Goal: Information Seeking & Learning: Find specific fact

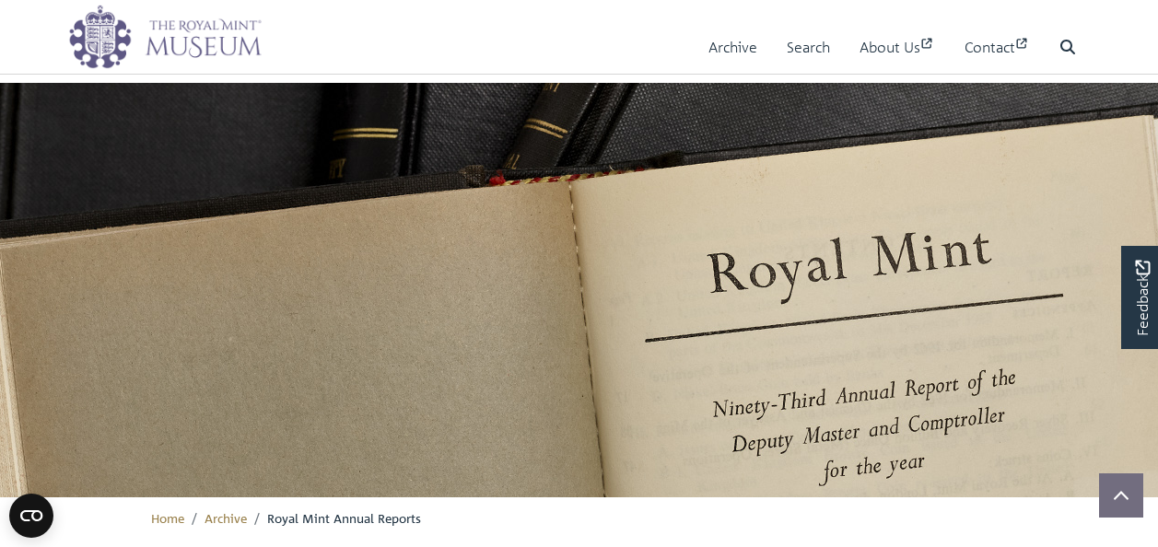
scroll to position [559, 0]
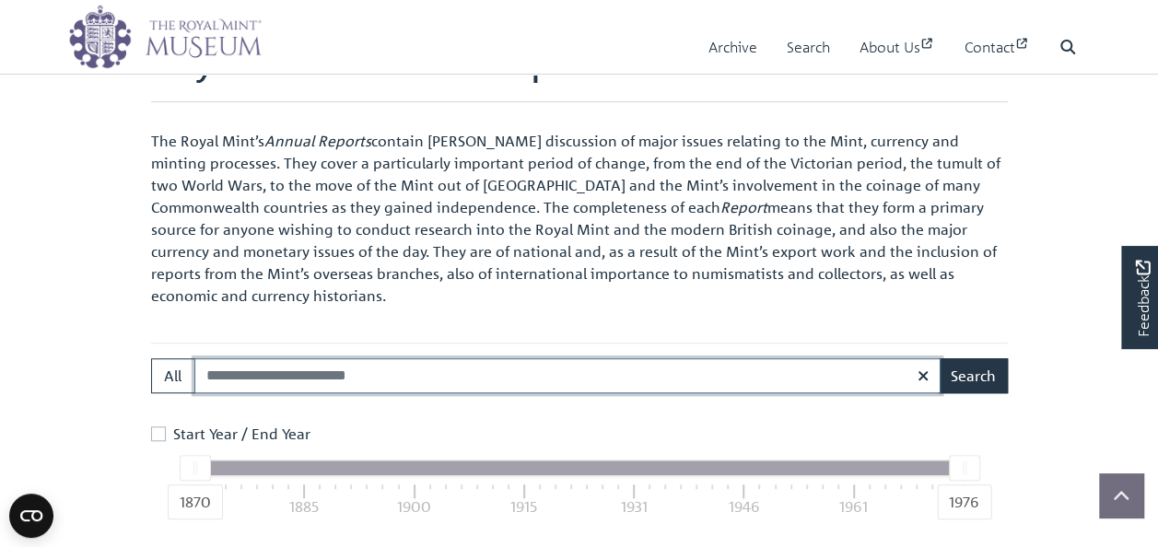
click at [438, 376] on input "Search:" at bounding box center [567, 375] width 746 height 35
type input "**********"
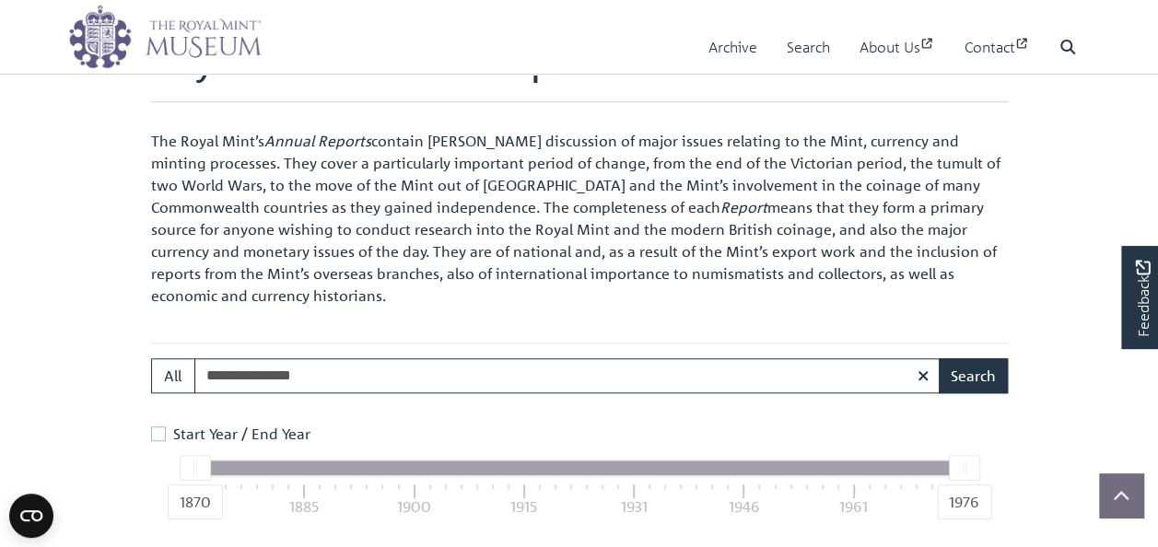
drag, startPoint x: 213, startPoint y: 465, endPoint x: 267, endPoint y: 469, distance: 54.5
click at [264, 470] on div at bounding box center [578, 468] width 769 height 15
drag, startPoint x: 949, startPoint y: 470, endPoint x: 792, endPoint y: 450, distance: 157.9
click at [805, 462] on div "1870 1976" at bounding box center [578, 468] width 769 height 15
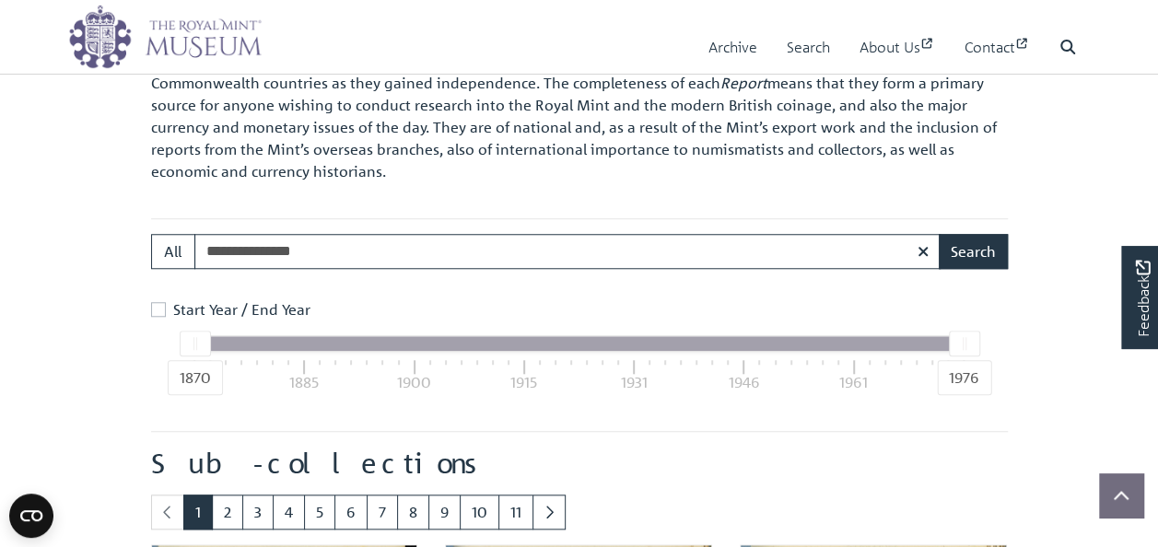
scroll to position [744, 0]
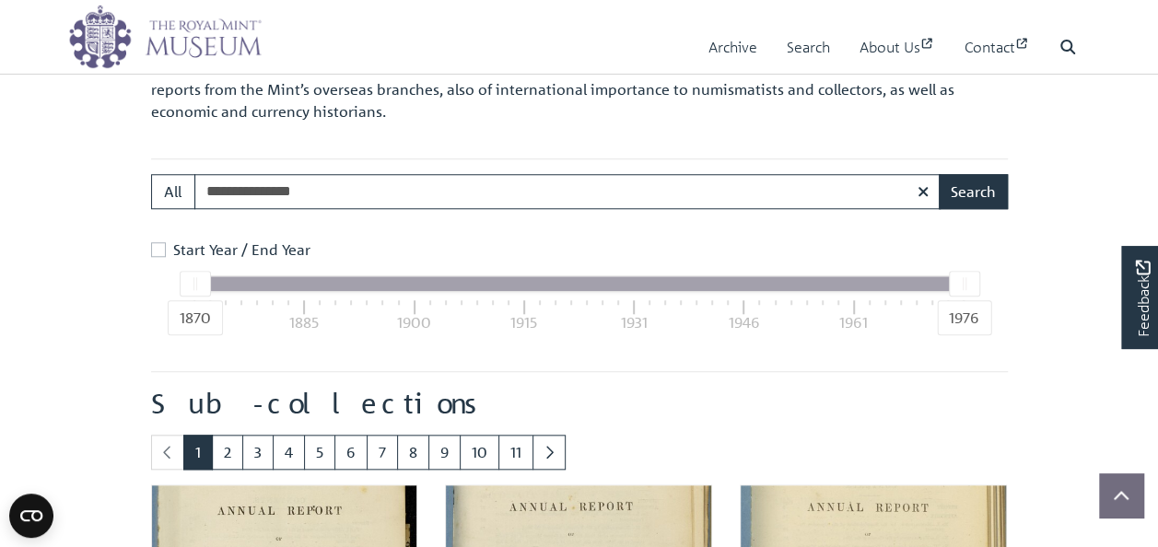
click at [173, 247] on label "Start Year / End Year" at bounding box center [241, 250] width 137 height 22
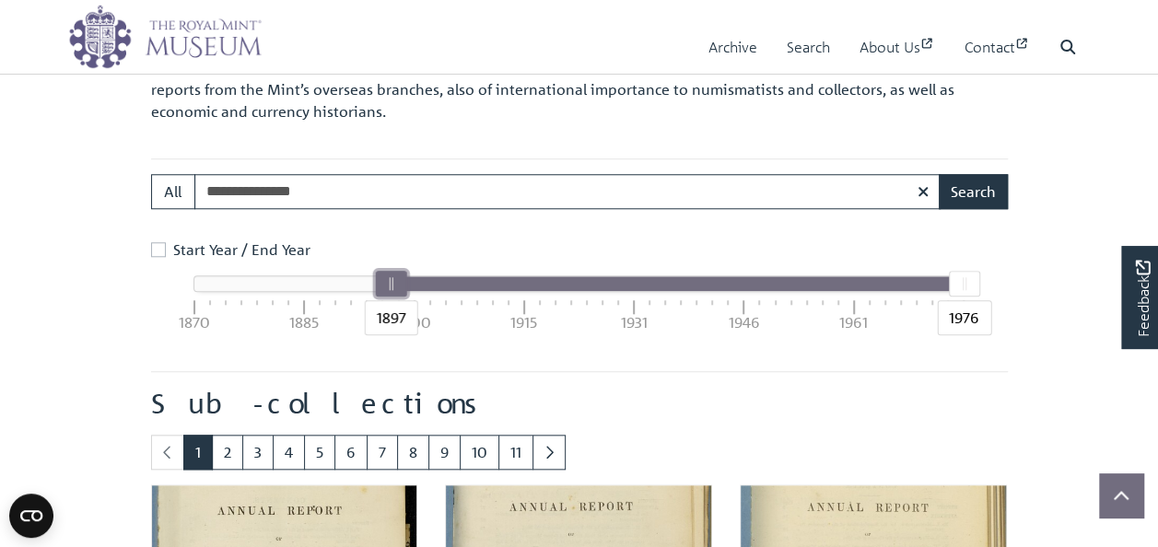
drag, startPoint x: 190, startPoint y: 280, endPoint x: 383, endPoint y: 303, distance: 194.9
click at [383, 297] on div "1897" at bounding box center [390, 284] width 31 height 26
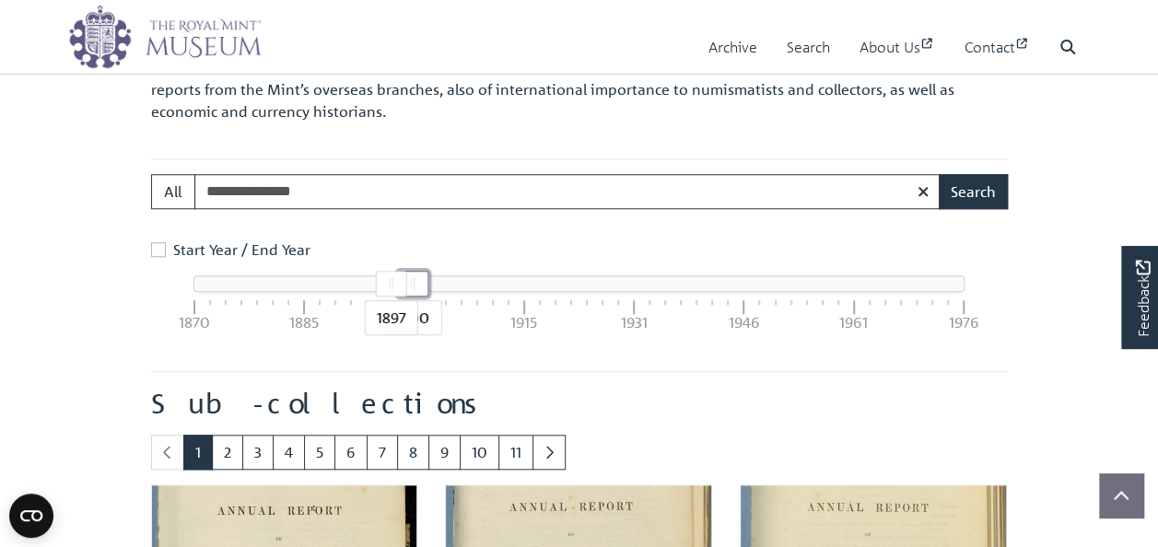
drag, startPoint x: 964, startPoint y: 284, endPoint x: 415, endPoint y: 302, distance: 549.5
click at [415, 291] on div "1897 1900" at bounding box center [578, 283] width 769 height 15
click at [989, 188] on button "Search" at bounding box center [973, 191] width 69 height 35
drag, startPoint x: 407, startPoint y: 283, endPoint x: 396, endPoint y: 283, distance: 11.1
click at [396, 283] on div "1898" at bounding box center [397, 284] width 31 height 26
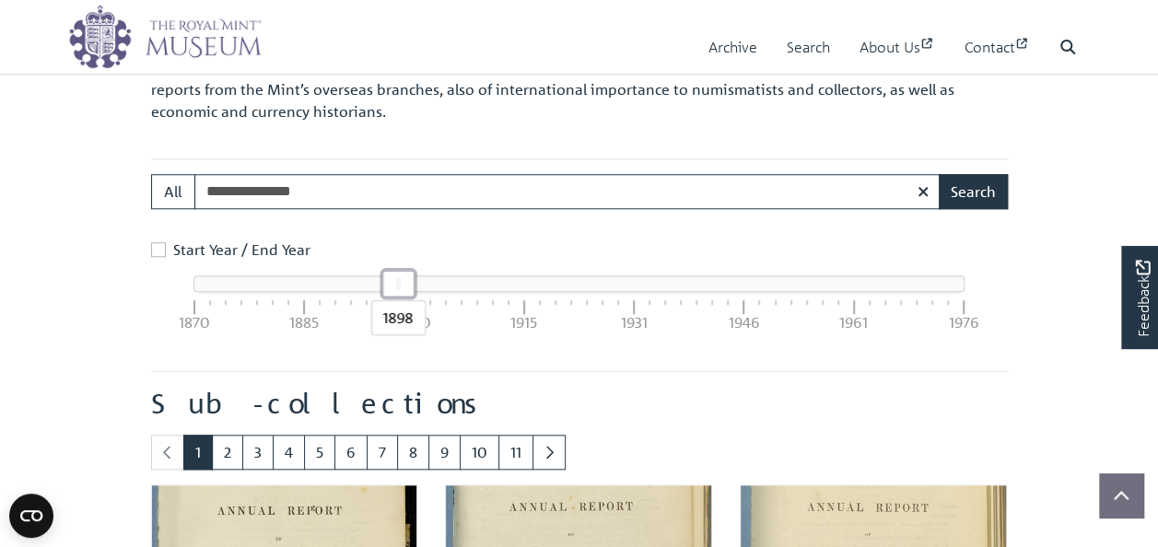
click at [383, 285] on div "1898 1898" at bounding box center [578, 283] width 769 height 15
click at [979, 187] on button "Search" at bounding box center [973, 191] width 69 height 35
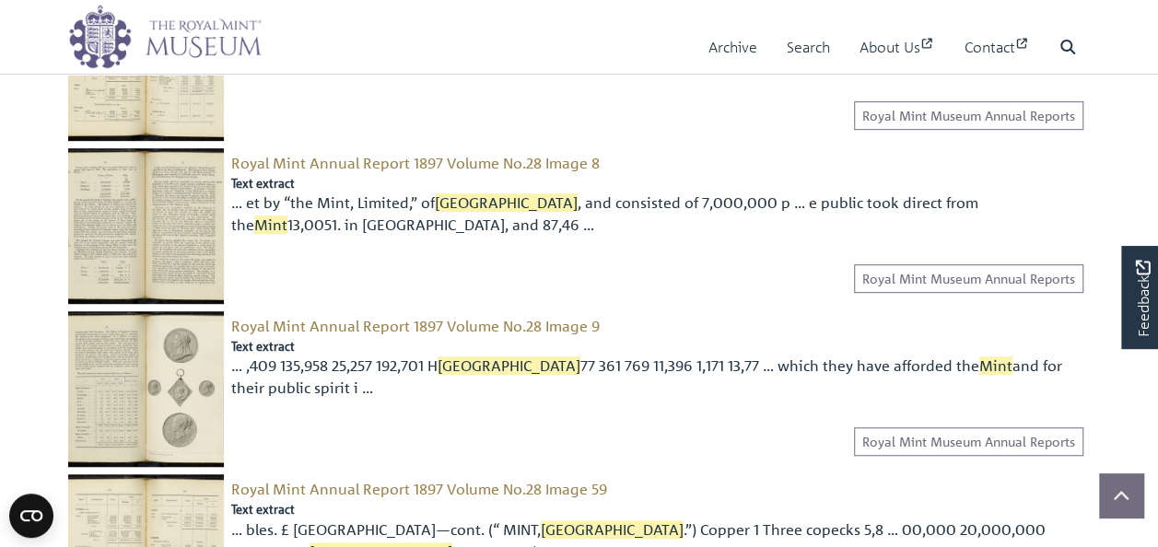
scroll to position [461, 0]
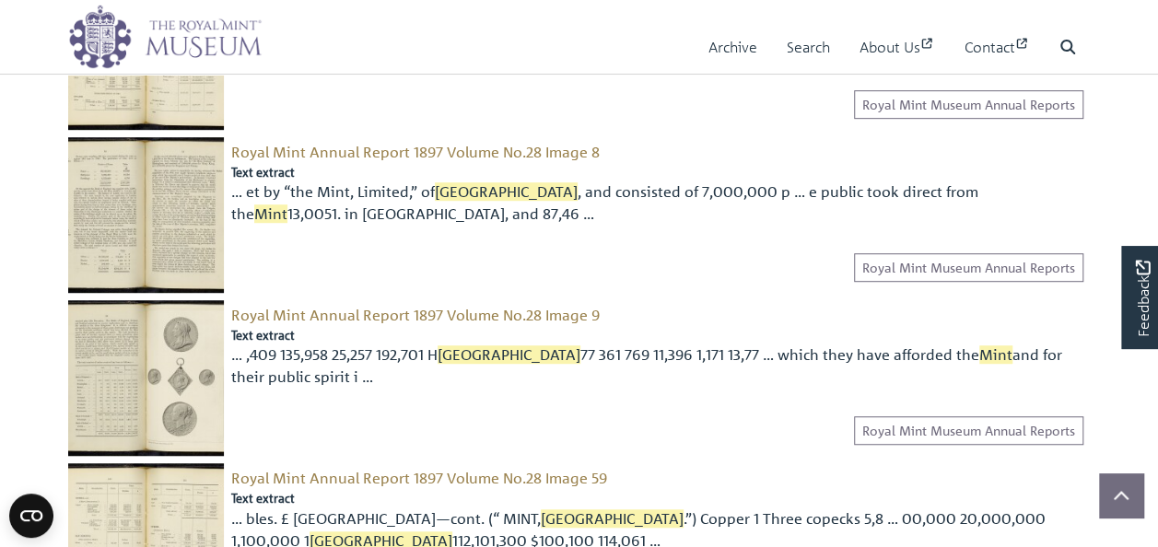
click at [162, 174] on img at bounding box center [146, 215] width 156 height 156
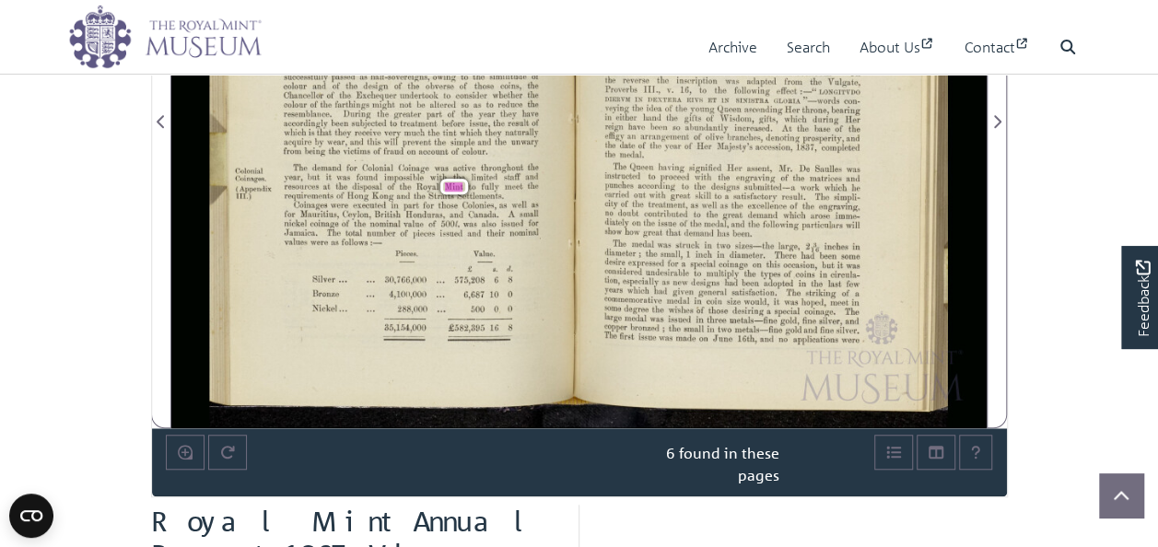
scroll to position [184, 0]
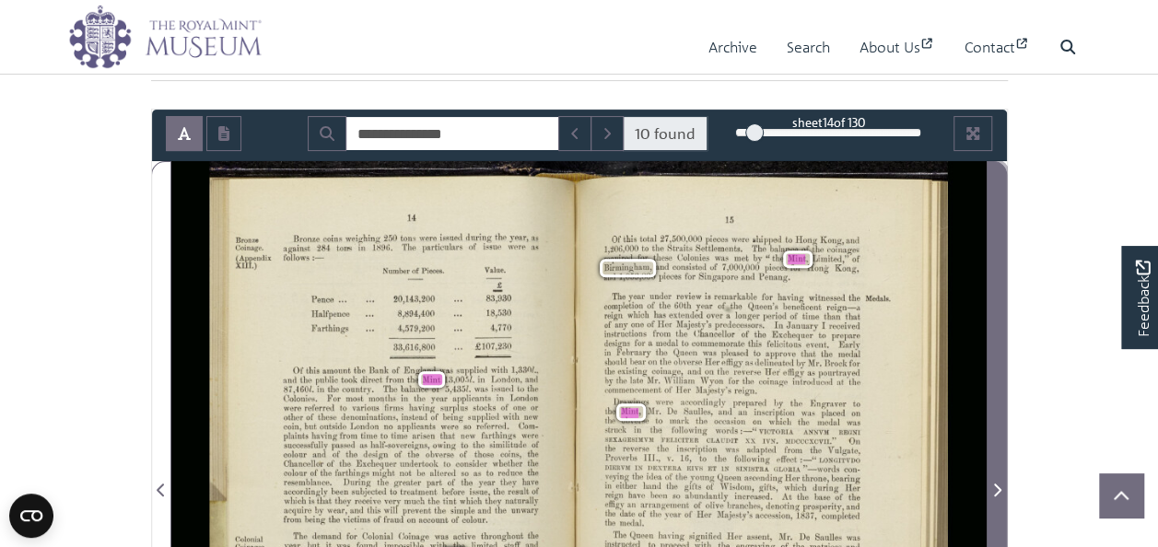
click at [1001, 488] on span "Next Page" at bounding box center [997, 490] width 18 height 22
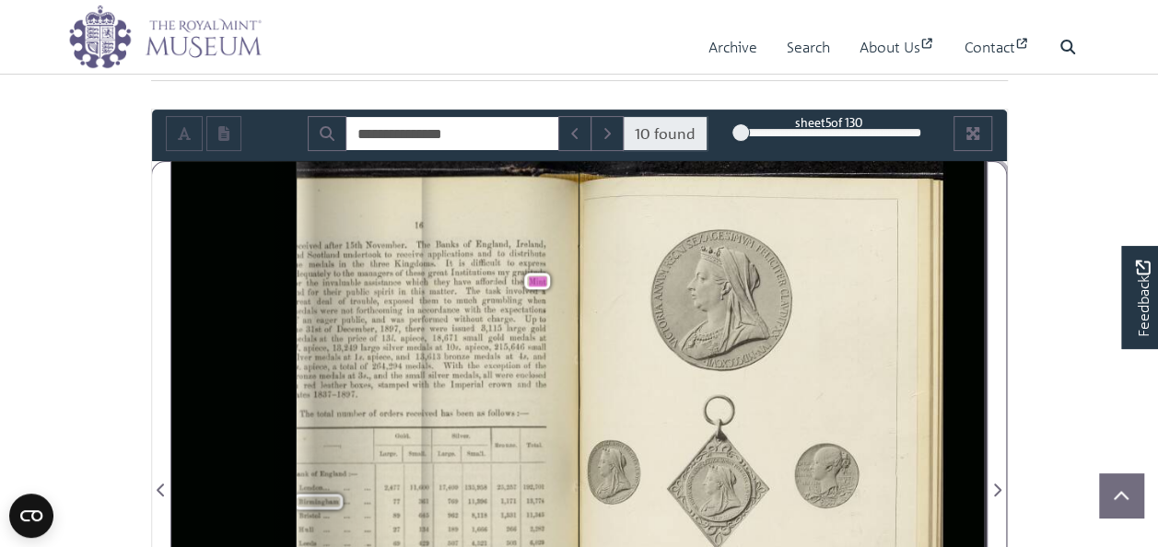
click at [742, 131] on div "5" at bounding box center [828, 132] width 186 height 18
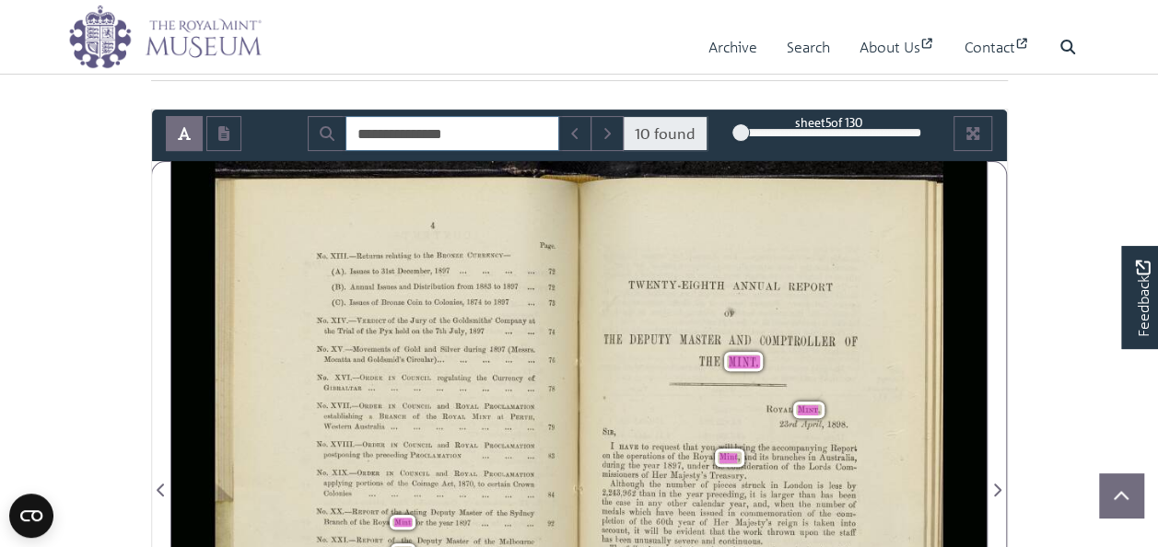
drag, startPoint x: 477, startPoint y: 130, endPoint x: 444, endPoint y: 137, distance: 34.0
click at [444, 137] on input "**********" at bounding box center [453, 133] width 214 height 35
type input "**********"
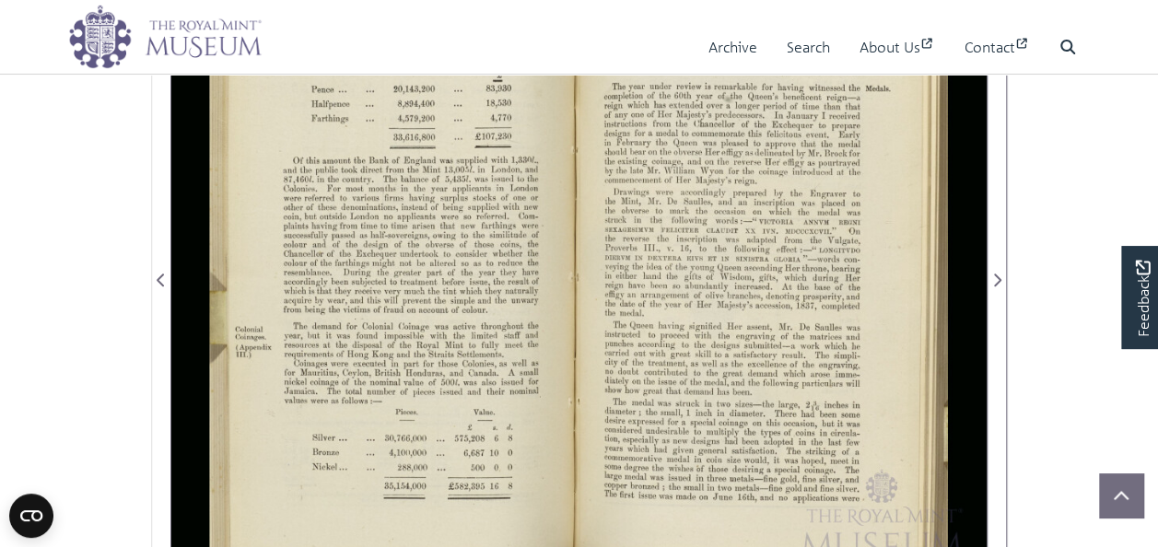
scroll to position [276, 0]
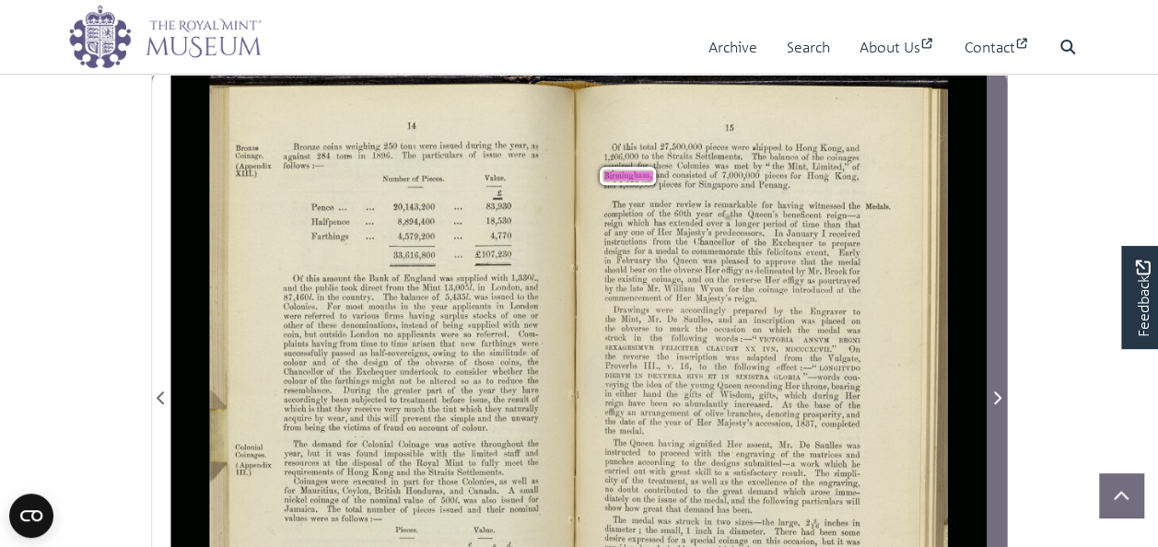
click at [1001, 394] on icon "Next Page" at bounding box center [996, 398] width 9 height 15
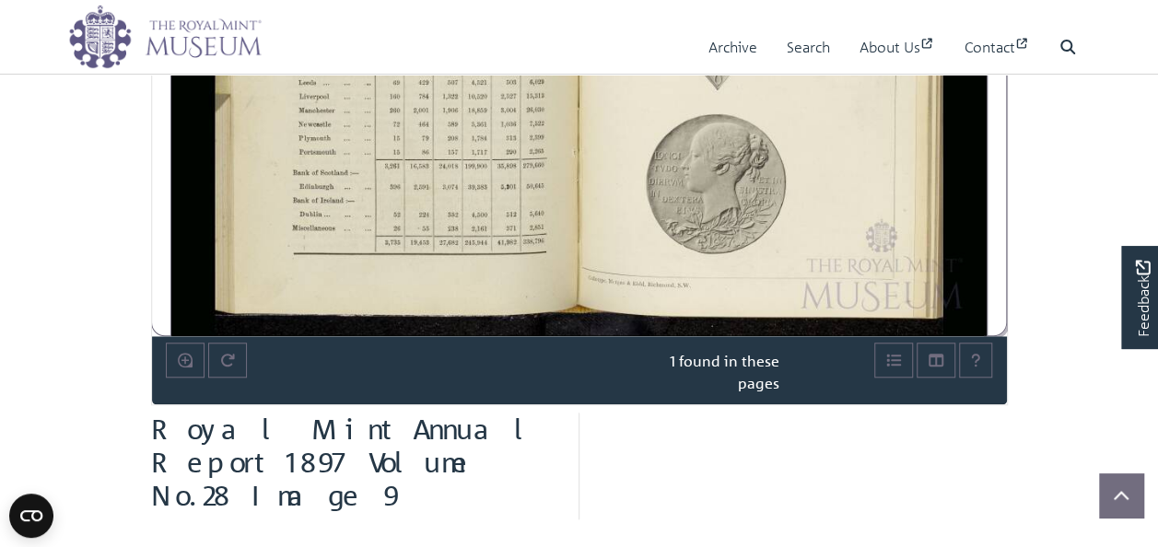
scroll to position [369, 0]
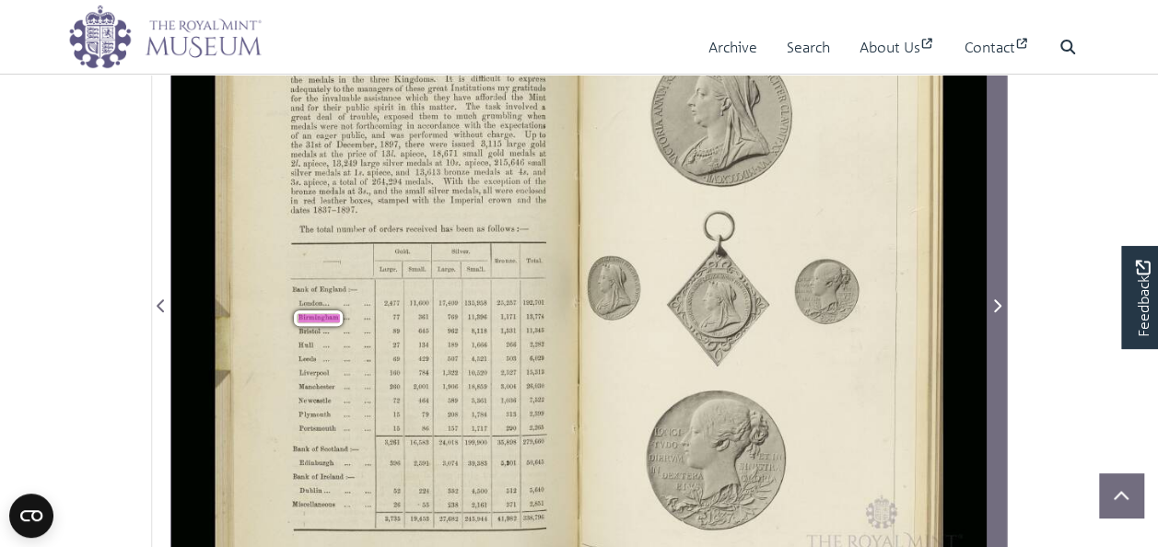
click at [999, 299] on icon "Next Page" at bounding box center [996, 306] width 9 height 15
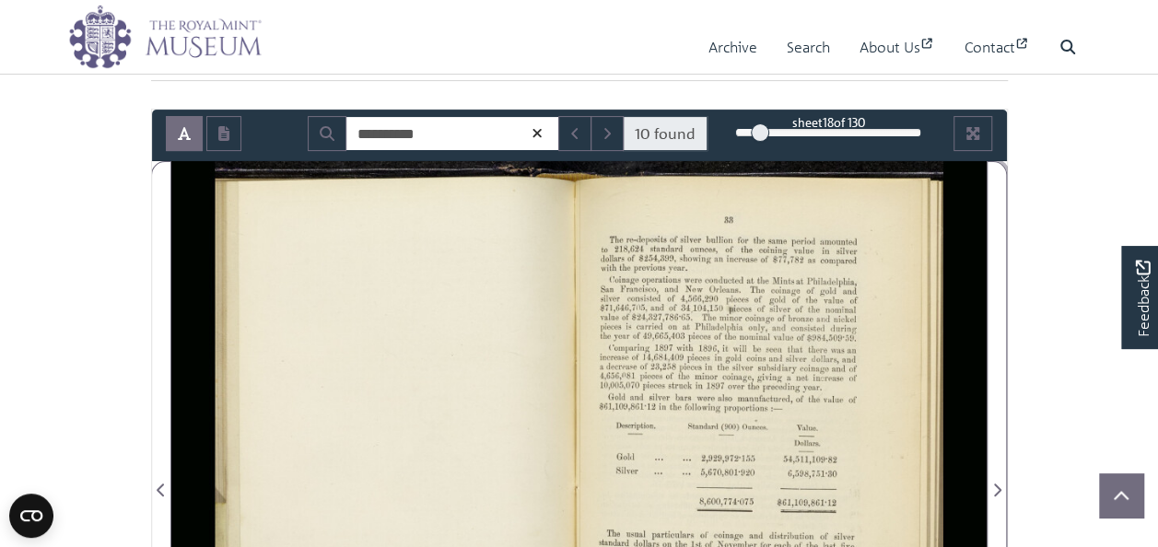
scroll to position [461, 0]
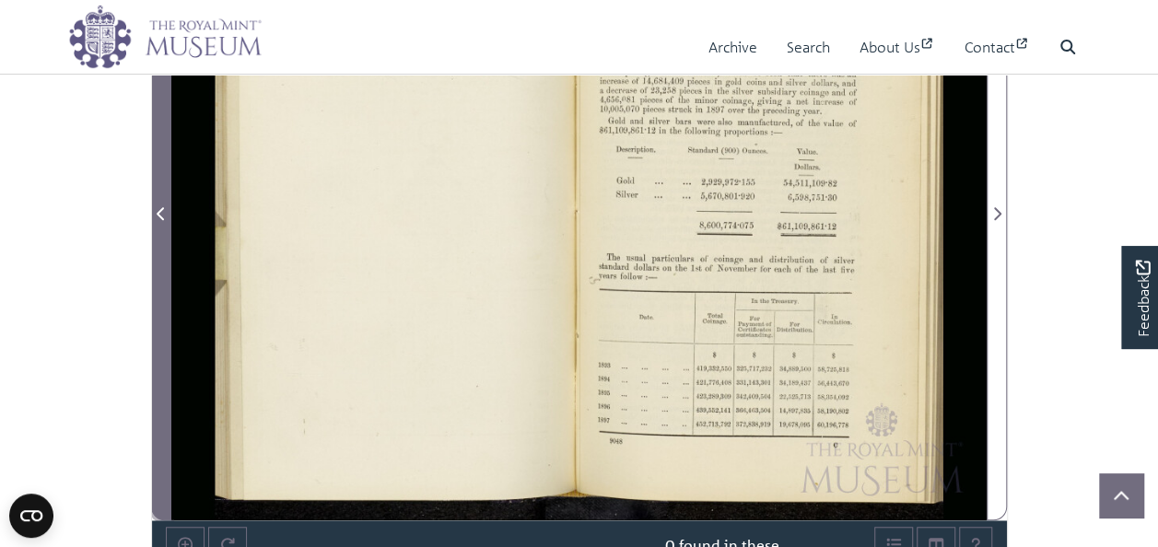
click at [159, 209] on icon "Previous Page" at bounding box center [160, 213] width 7 height 13
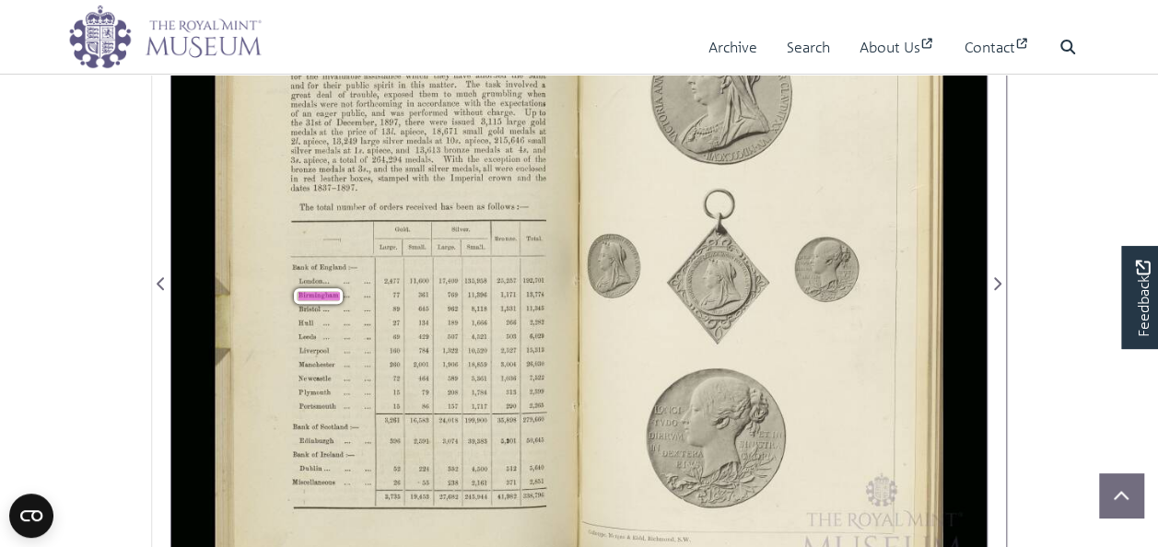
scroll to position [276, 0]
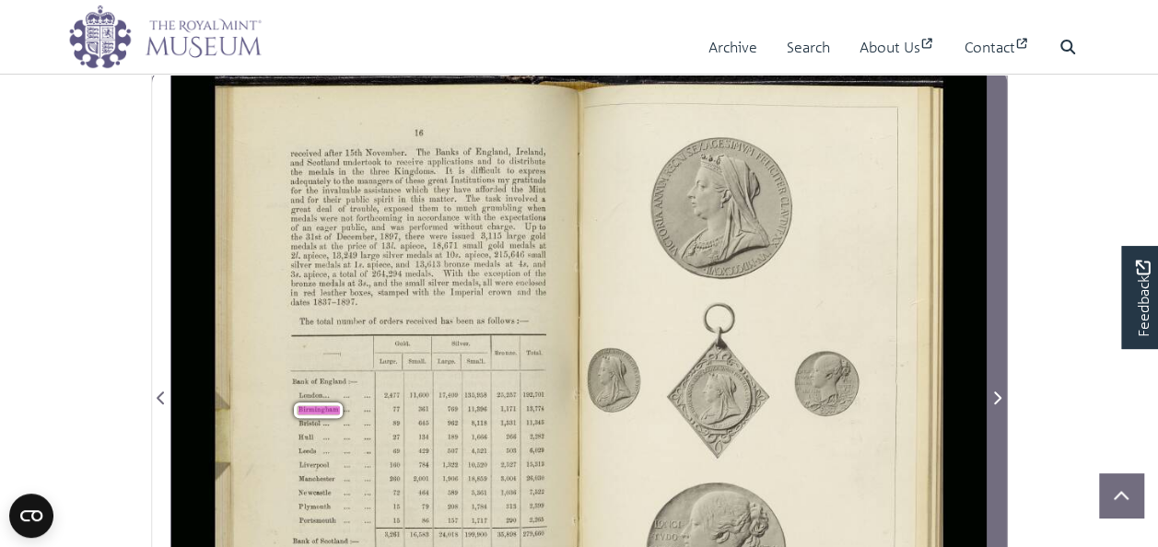
click at [995, 392] on icon "Next Page" at bounding box center [997, 398] width 7 height 13
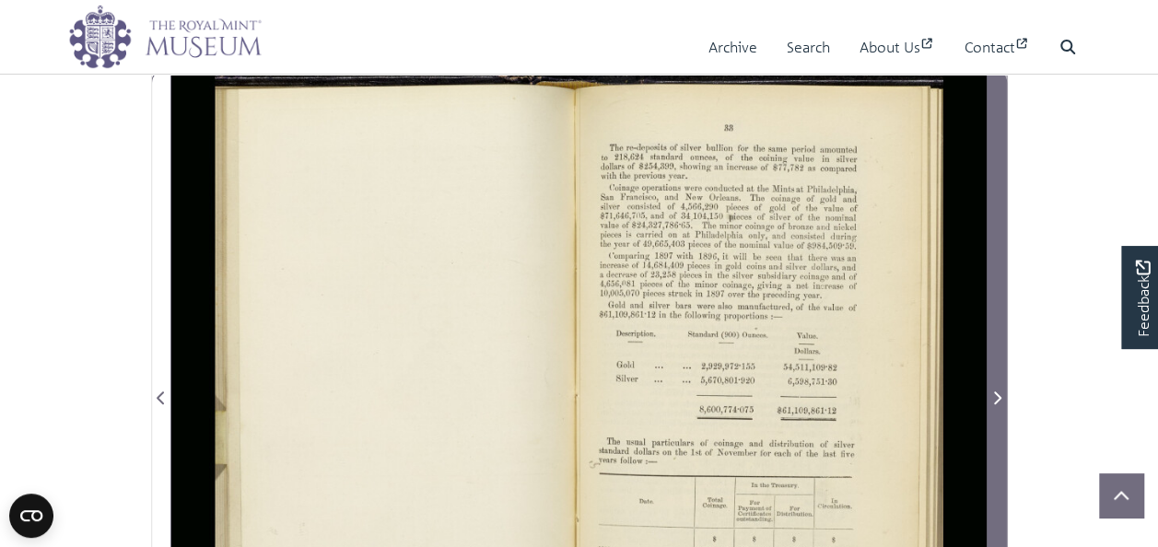
click at [995, 391] on icon "Next Page" at bounding box center [996, 398] width 9 height 15
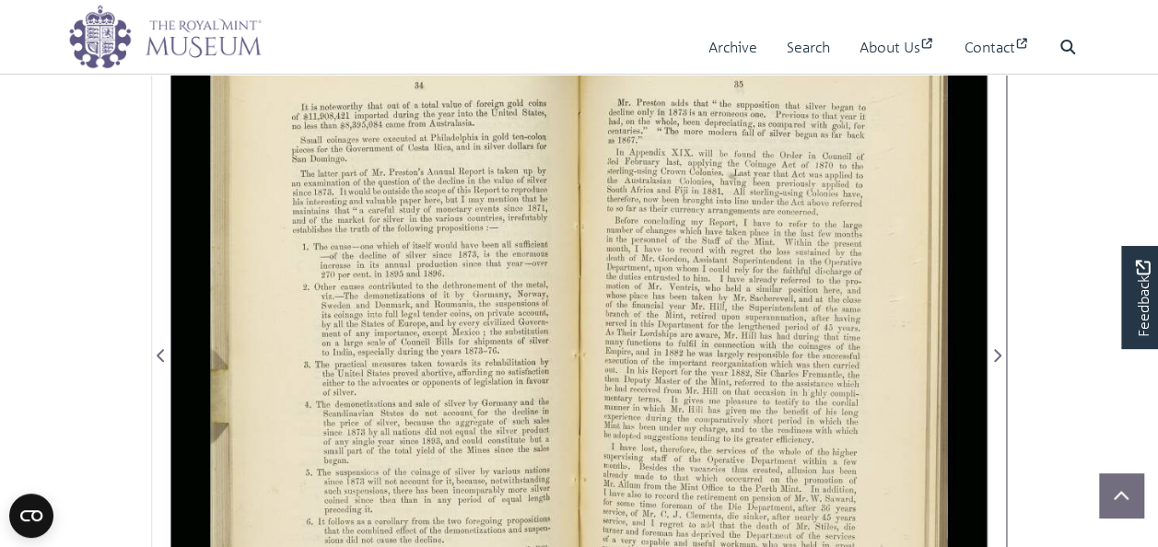
scroll to position [276, 0]
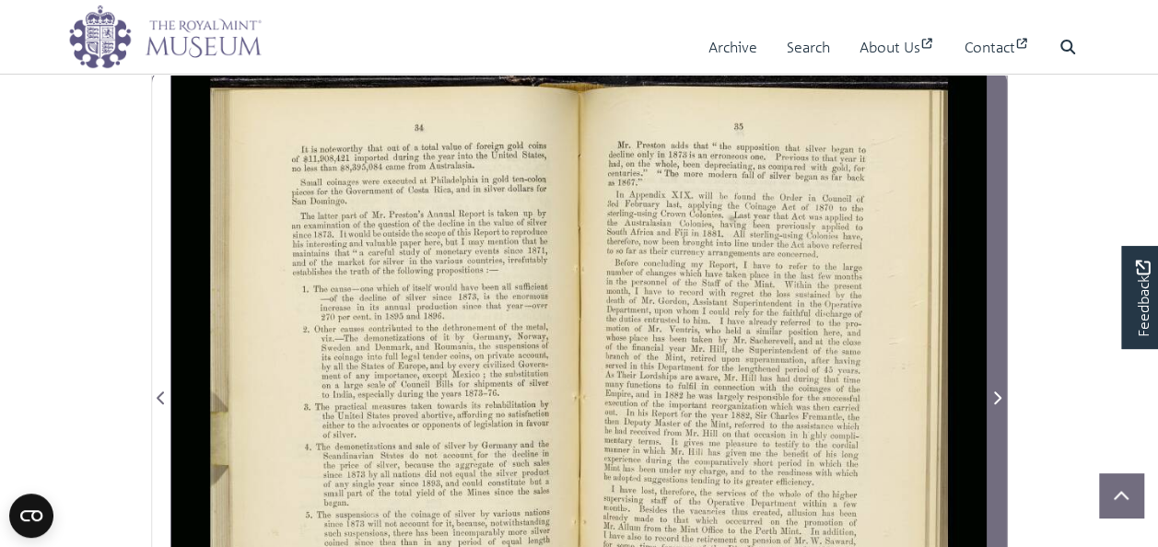
click at [994, 394] on icon "Next Page" at bounding box center [996, 398] width 9 height 15
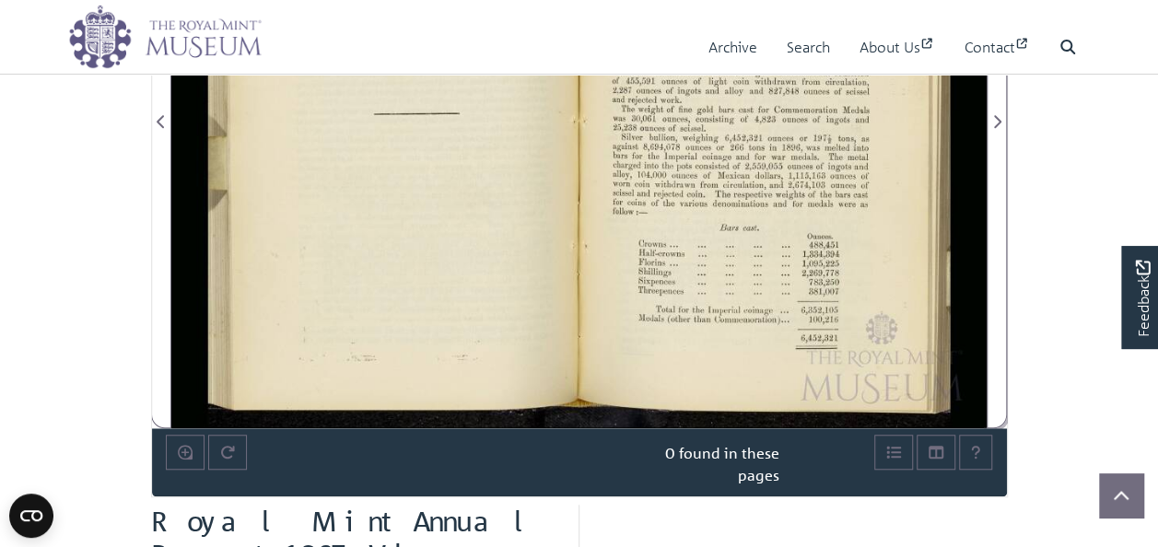
scroll to position [276, 0]
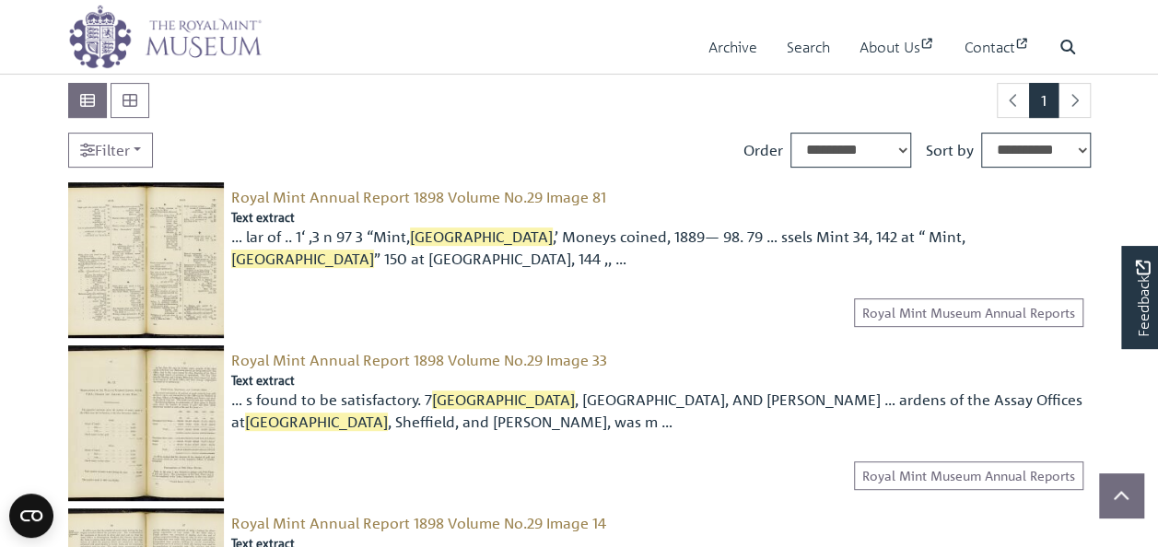
scroll to position [276, 0]
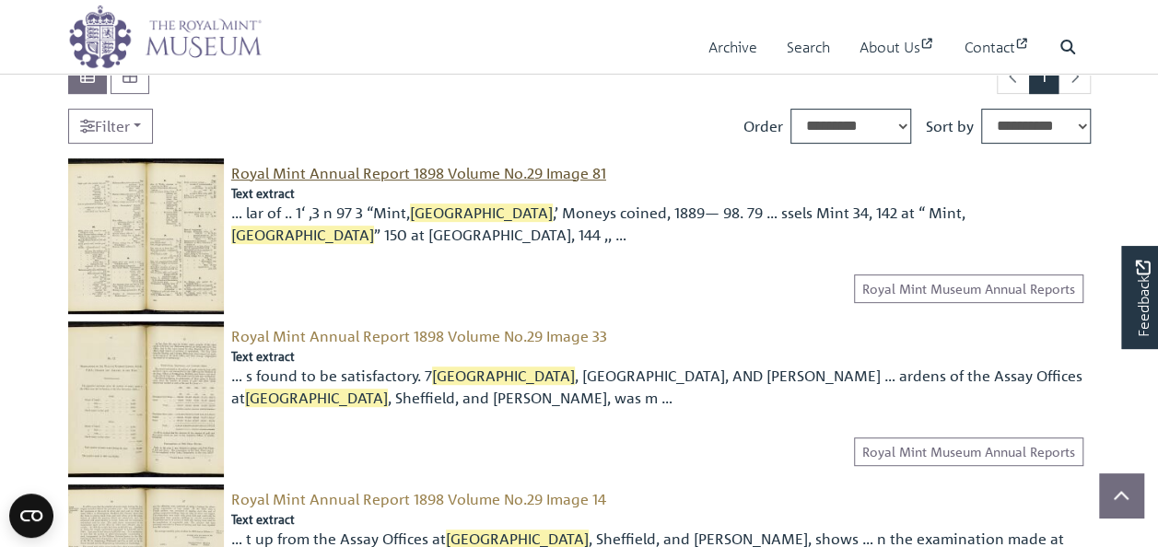
click at [352, 173] on span "Royal Mint Annual Report 1898 Volume No.29 Image 81" at bounding box center [418, 173] width 375 height 18
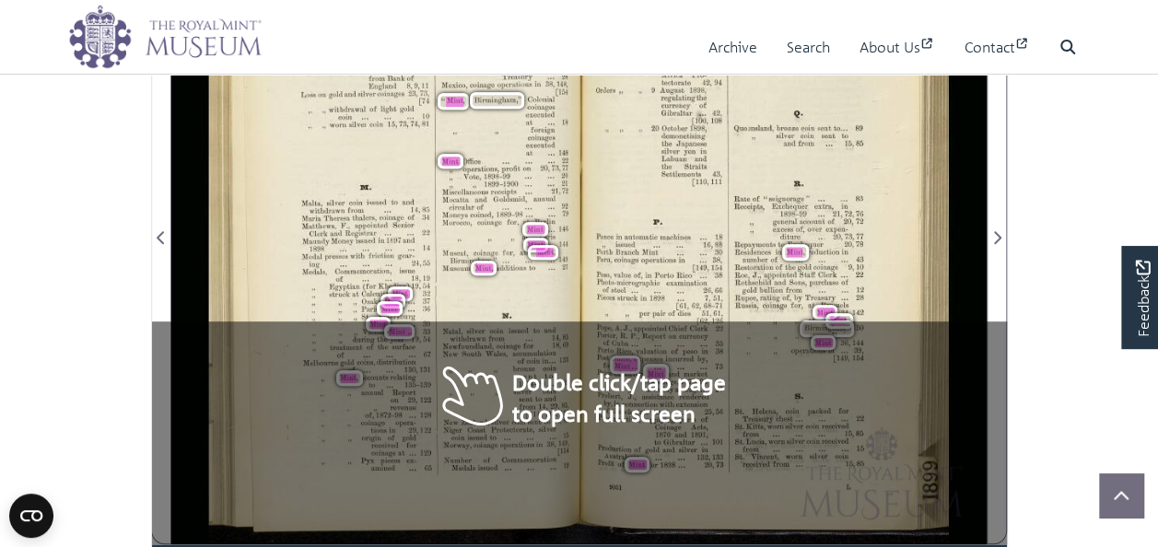
scroll to position [461, 0]
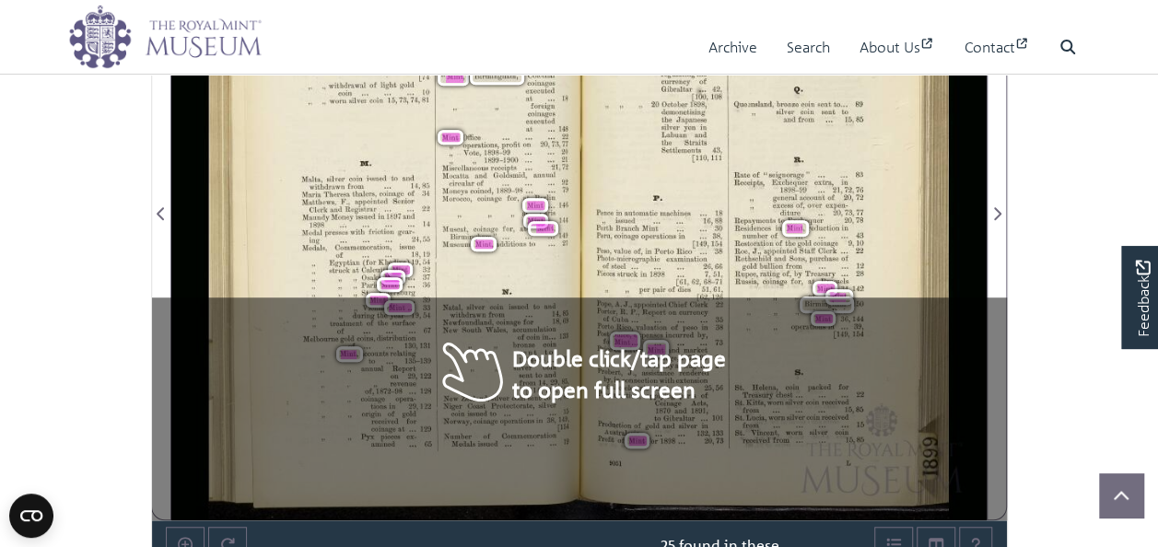
click at [533, 357] on span "1874—98..." at bounding box center [534, 360] width 28 height 6
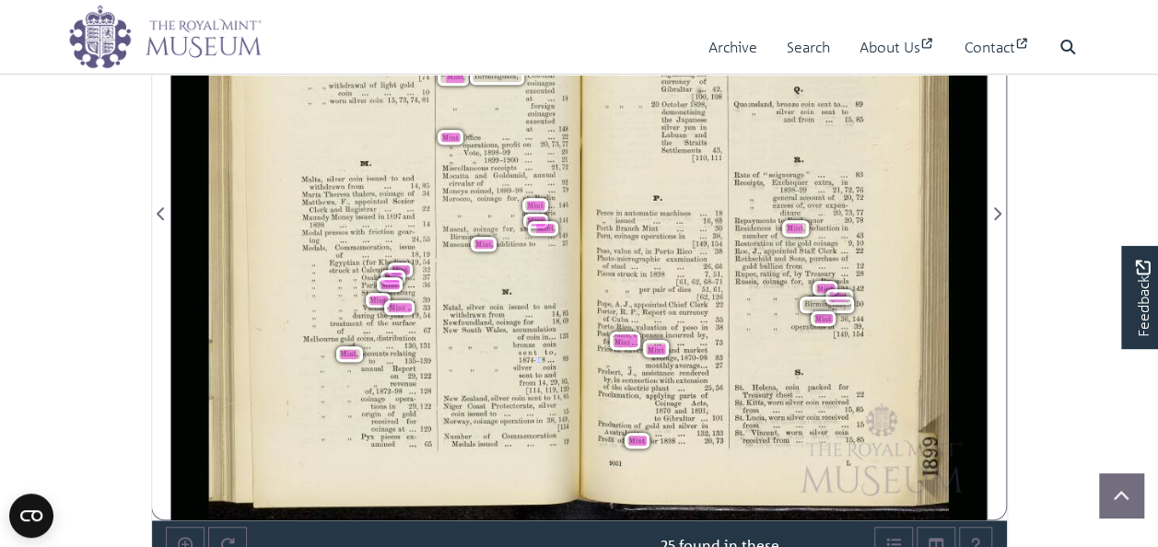
scroll to position [369, 0]
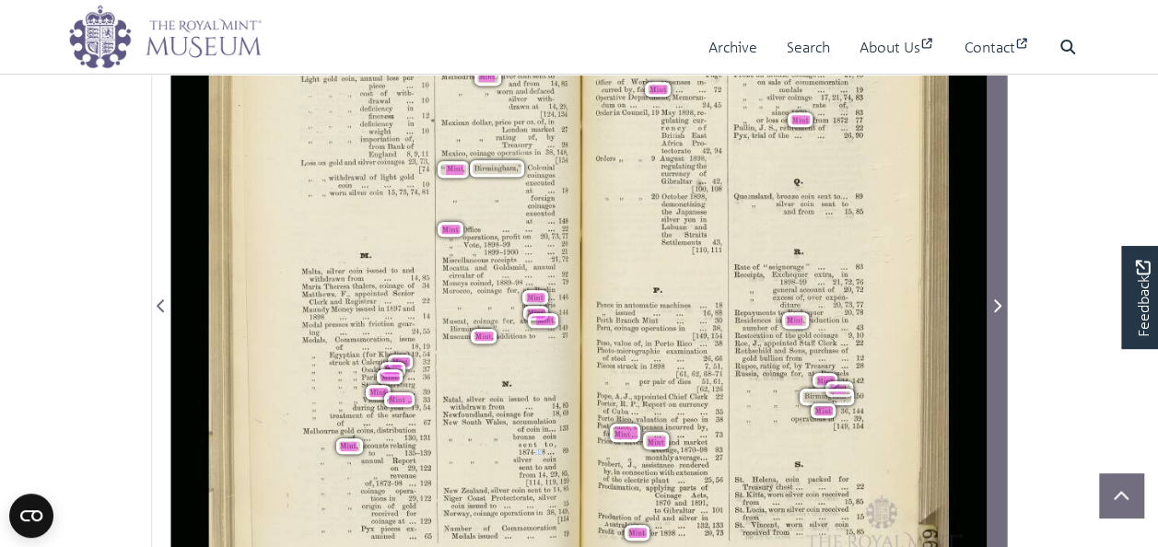
click at [1001, 306] on icon "Next Page" at bounding box center [996, 306] width 9 height 15
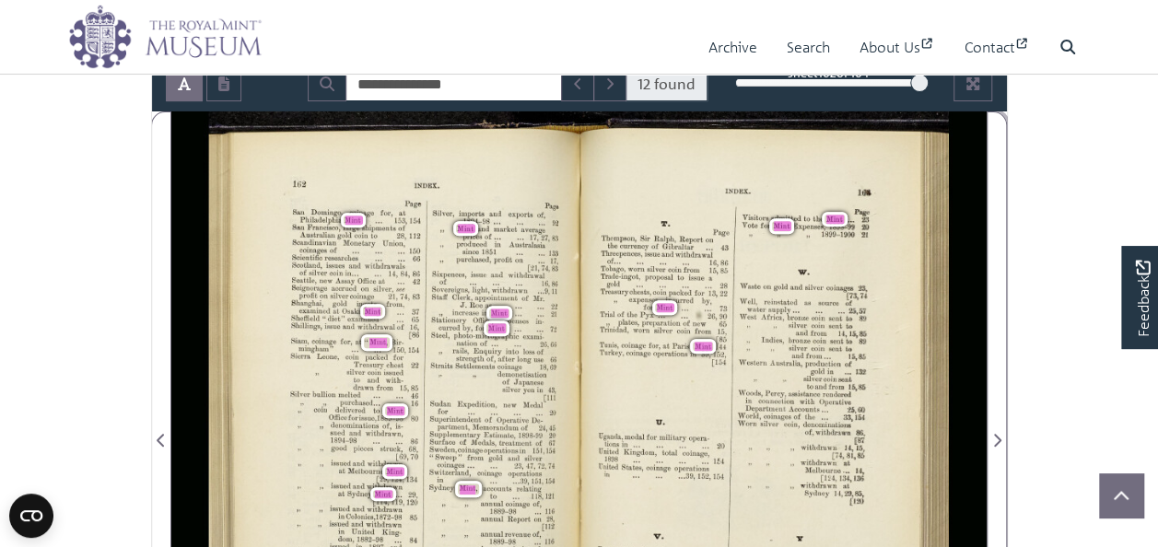
scroll to position [184, 0]
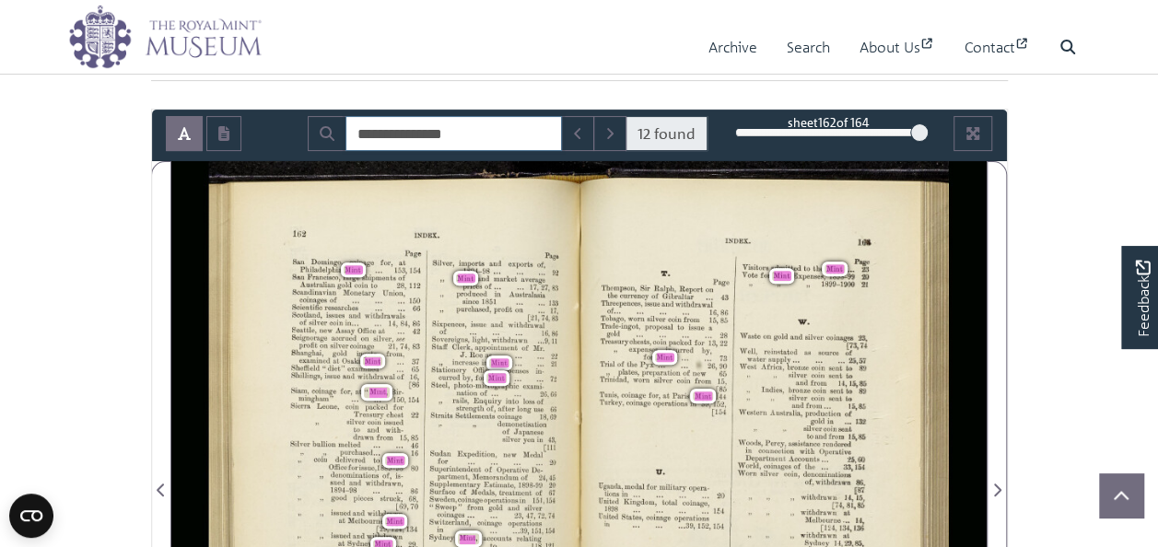
drag, startPoint x: 483, startPoint y: 137, endPoint x: 448, endPoint y: 139, distance: 35.1
click at [448, 139] on input "**********" at bounding box center [454, 133] width 217 height 35
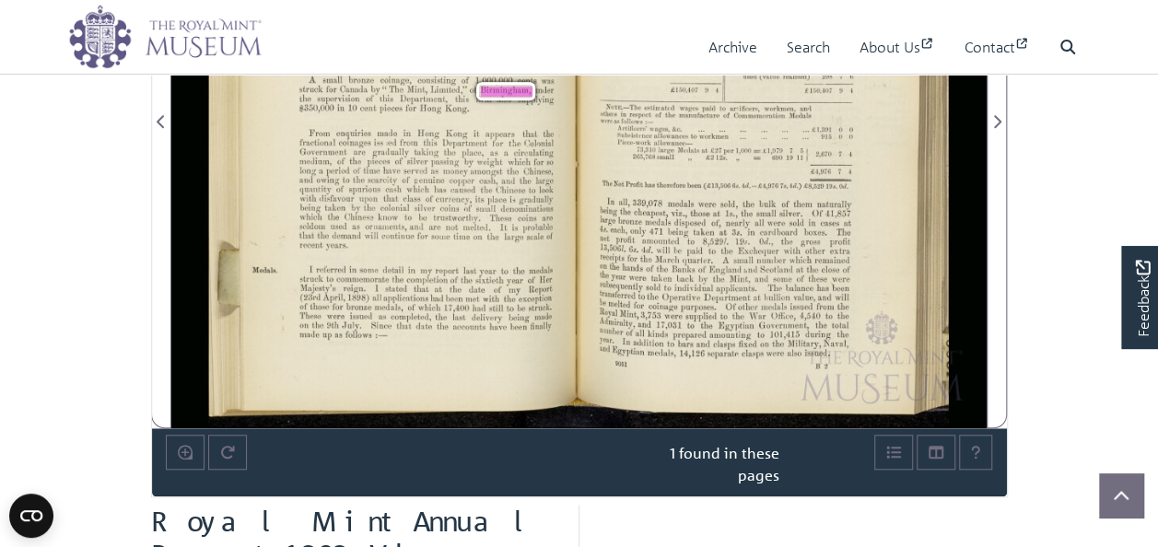
scroll to position [184, 0]
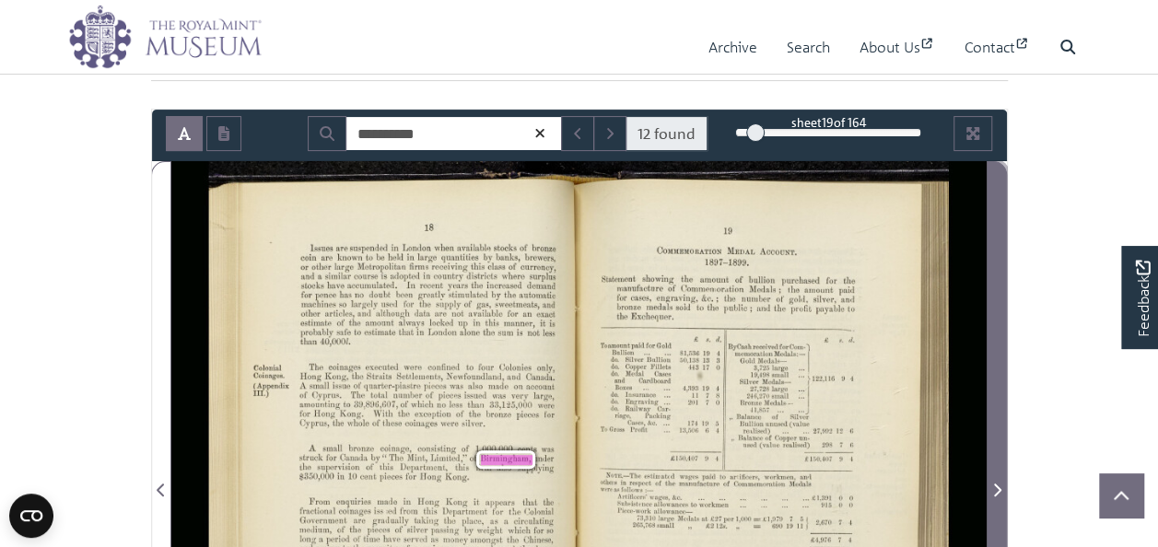
click at [996, 479] on span "Next Page" at bounding box center [997, 490] width 18 height 22
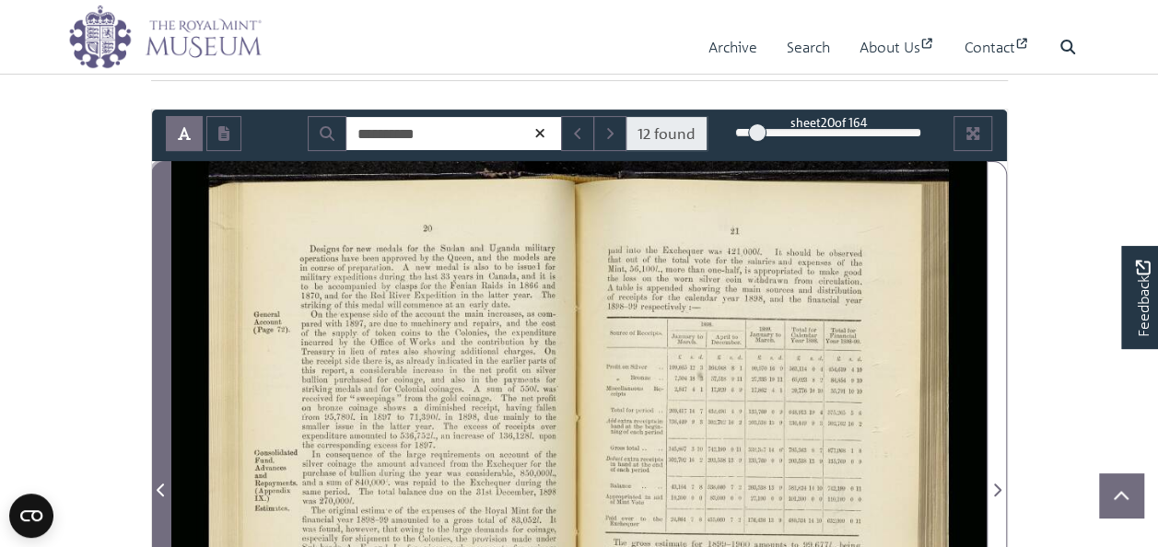
click at [162, 483] on icon "Previous Page" at bounding box center [161, 490] width 9 height 15
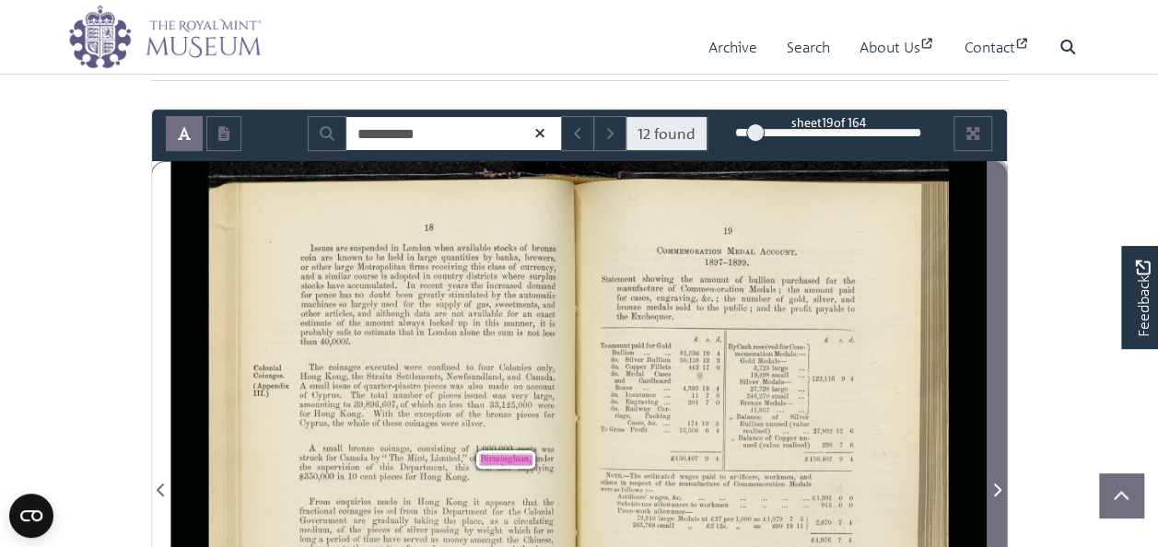
click at [995, 489] on icon "Next Page" at bounding box center [996, 490] width 9 height 15
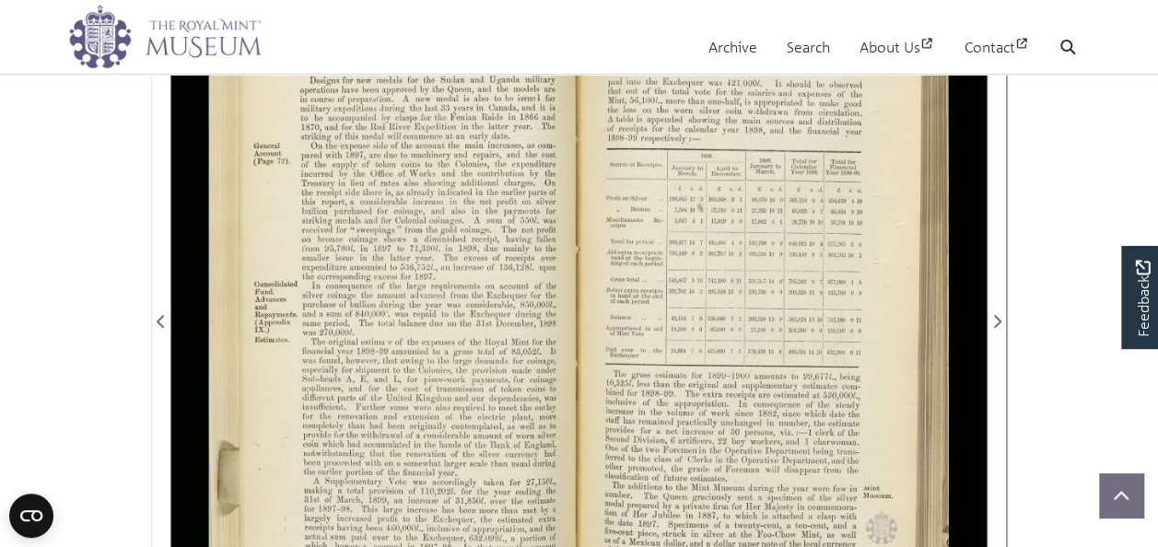
scroll to position [369, 0]
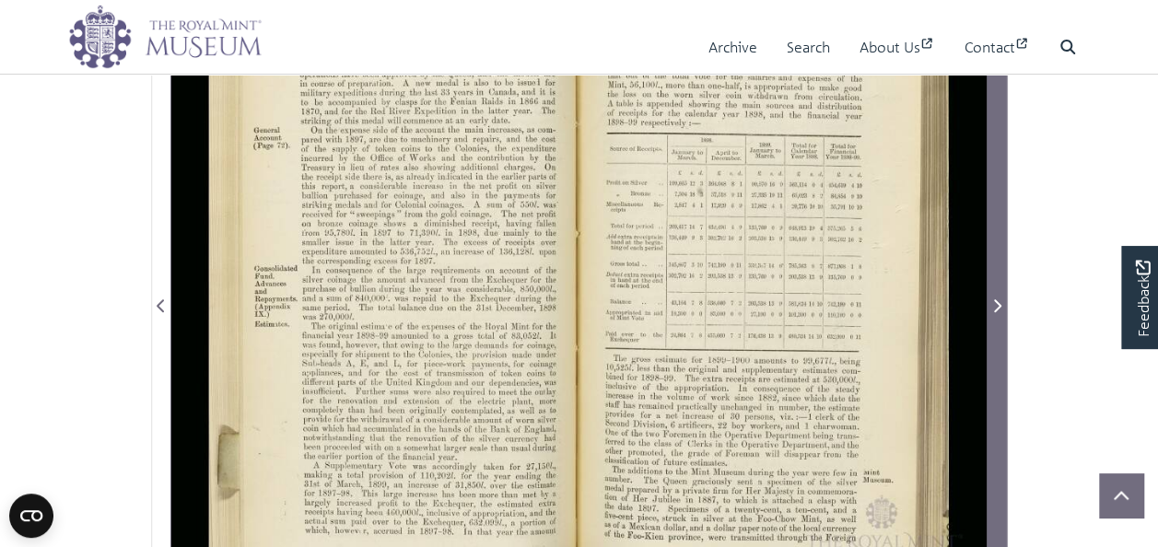
click at [1002, 296] on span "Next Page" at bounding box center [997, 306] width 18 height 22
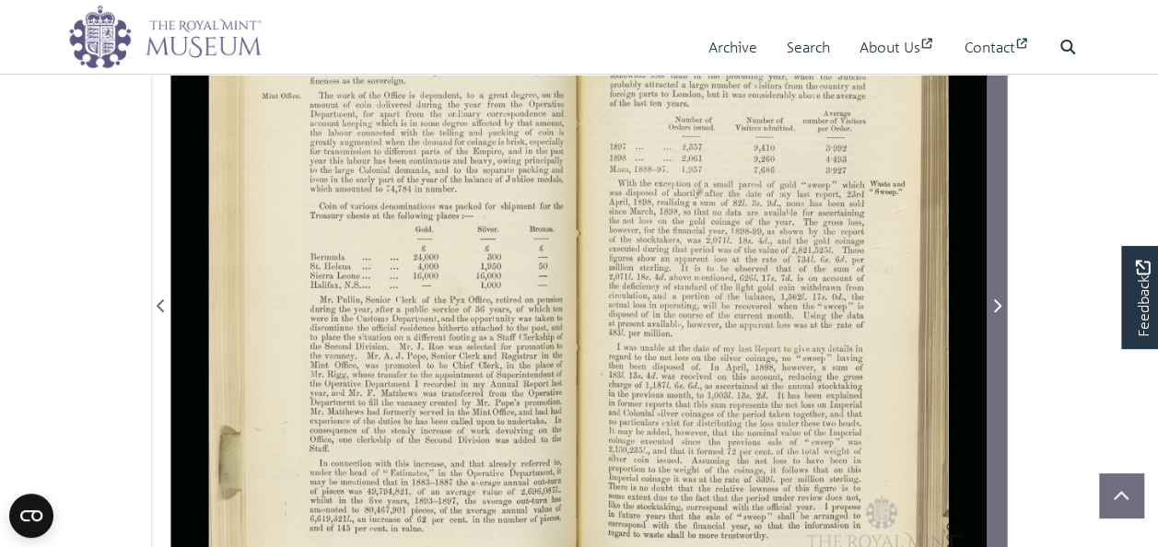
click at [997, 302] on icon "Next Page" at bounding box center [997, 305] width 7 height 13
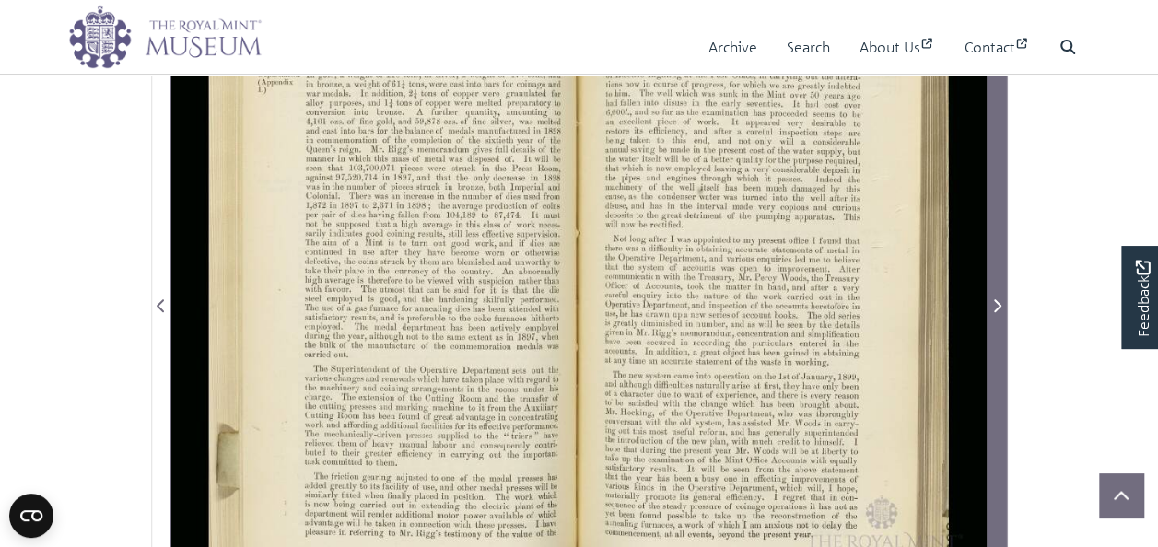
click at [993, 301] on icon "Next Page" at bounding box center [996, 306] width 9 height 15
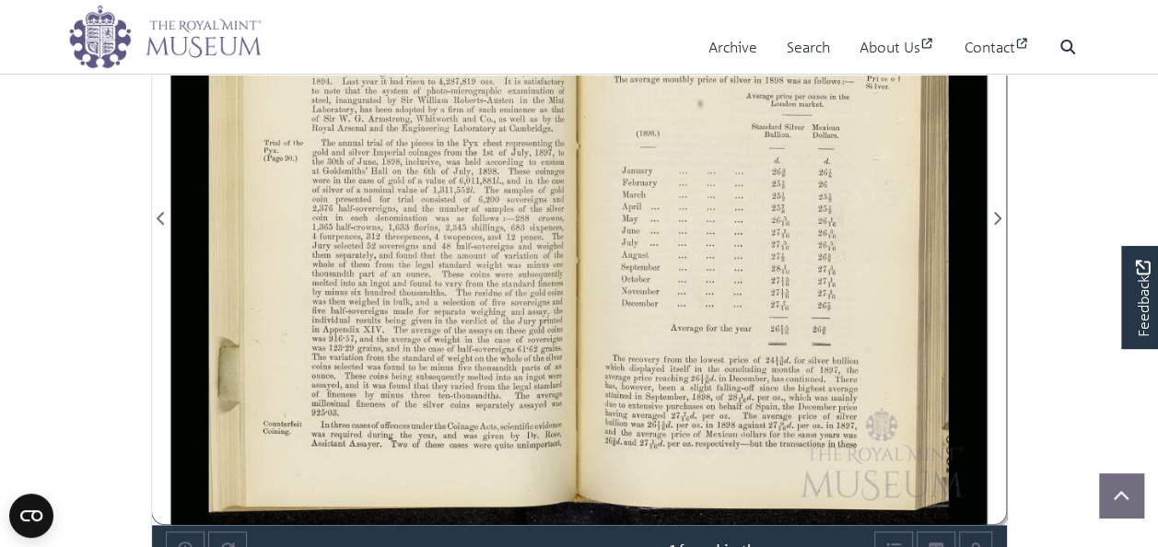
scroll to position [461, 0]
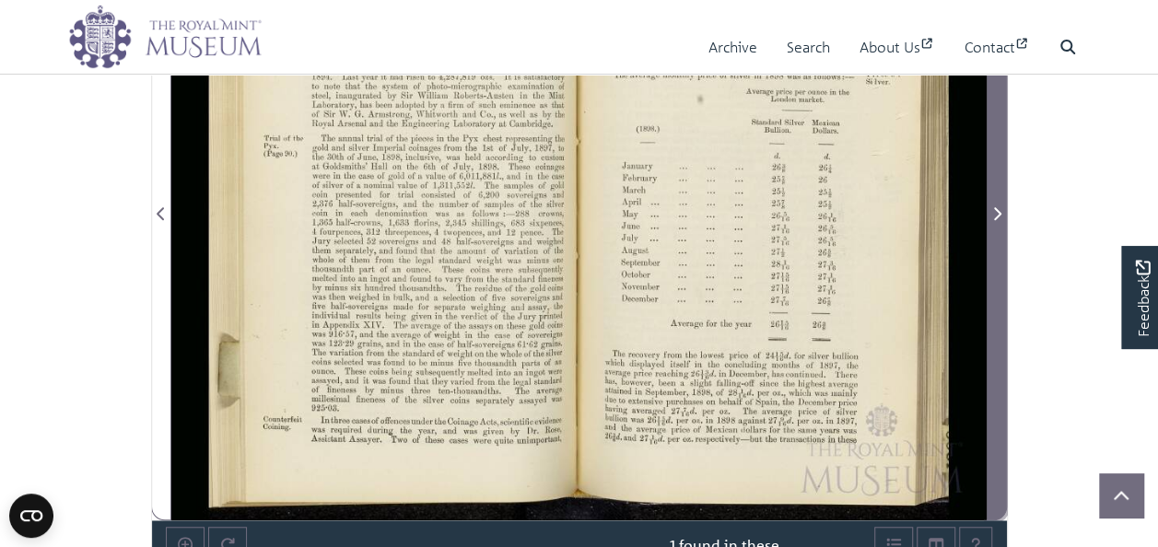
click at [999, 212] on icon "Next Page" at bounding box center [996, 213] width 9 height 15
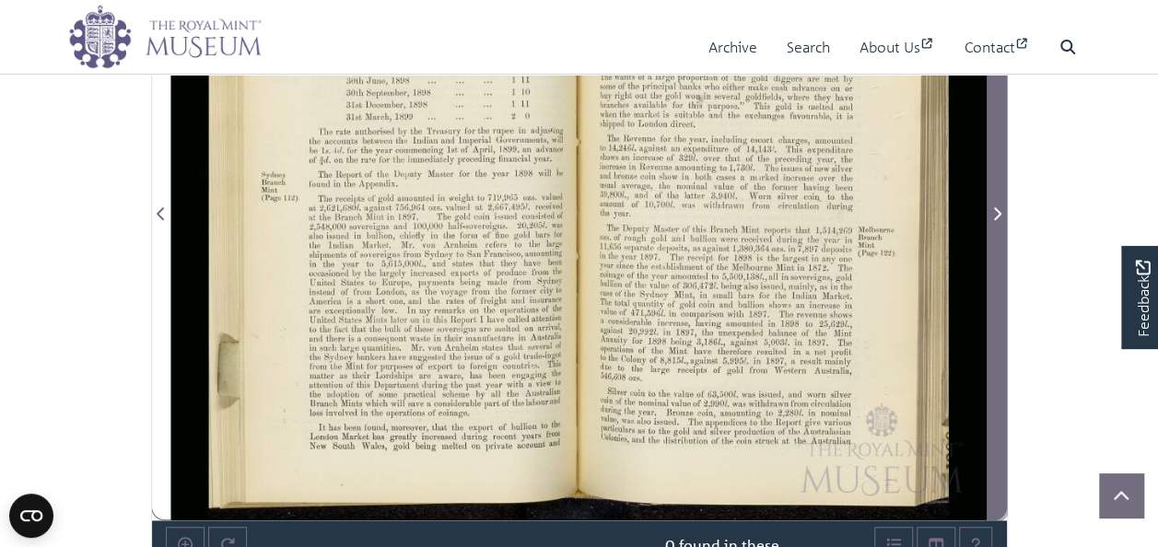
click at [999, 206] on icon "Next Page" at bounding box center [996, 213] width 9 height 15
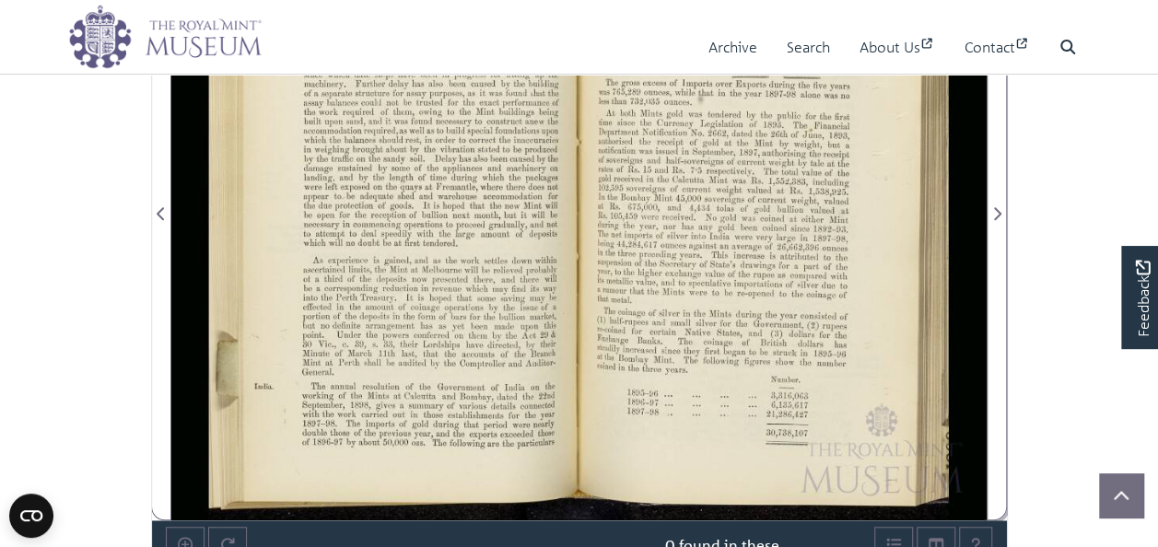
scroll to position [369, 0]
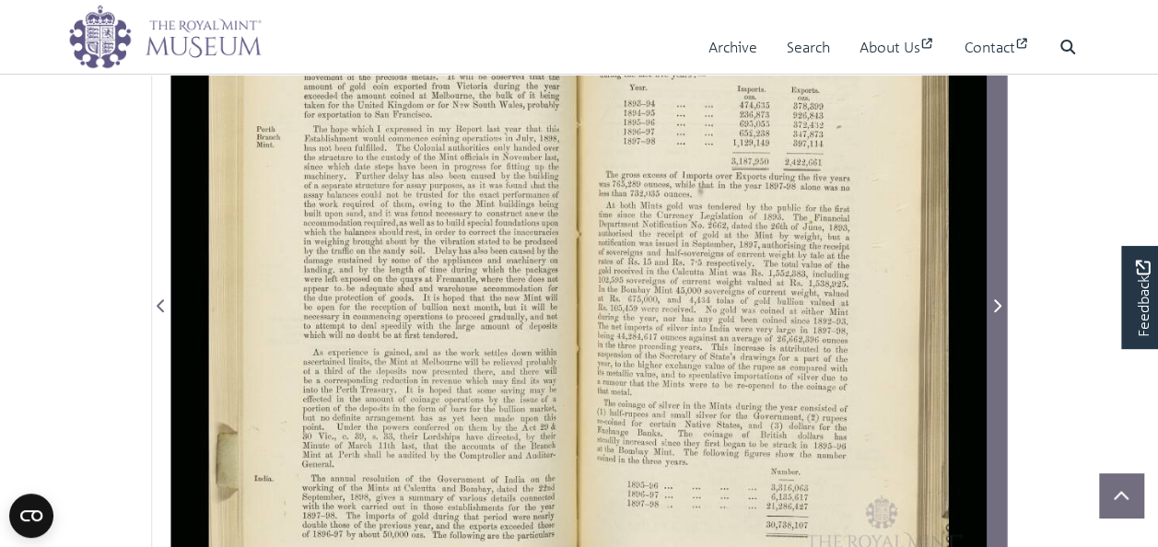
click at [999, 304] on icon "Next Page" at bounding box center [997, 305] width 7 height 13
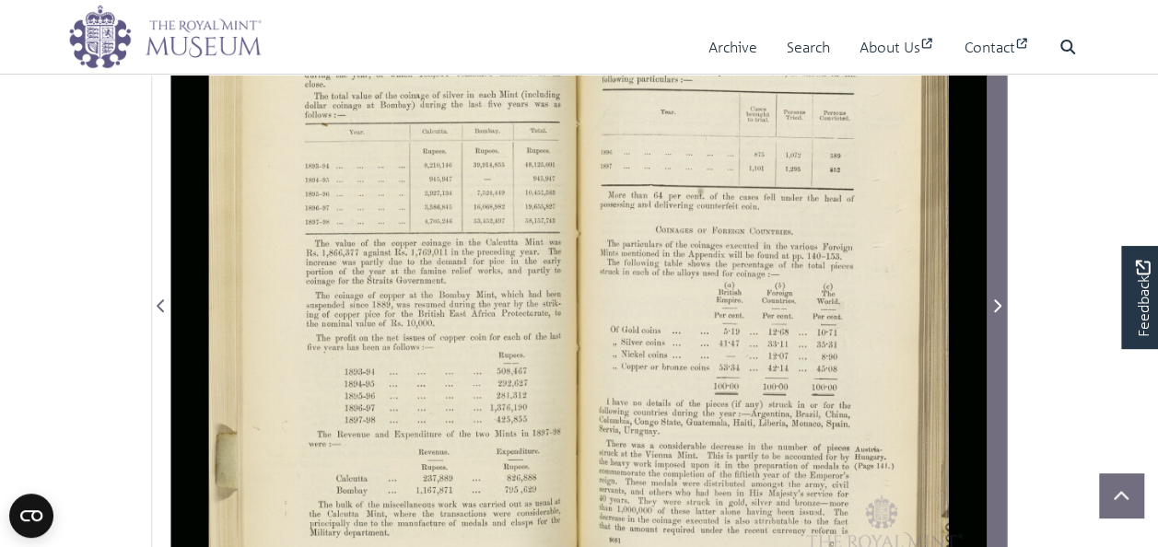
click at [999, 299] on icon "Next Page" at bounding box center [996, 306] width 9 height 15
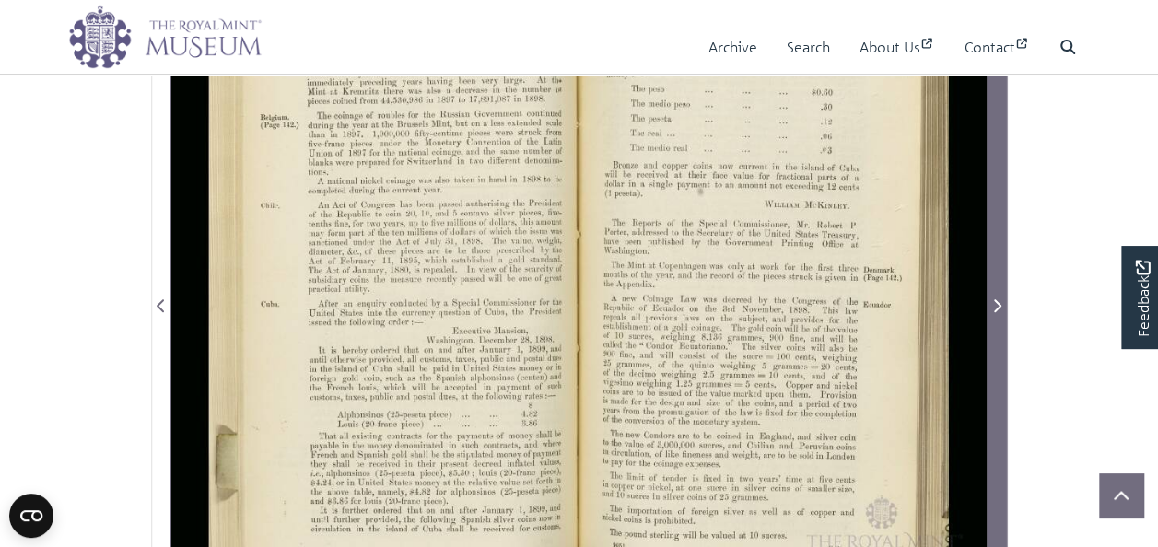
click at [993, 302] on icon "Next Page" at bounding box center [996, 306] width 9 height 15
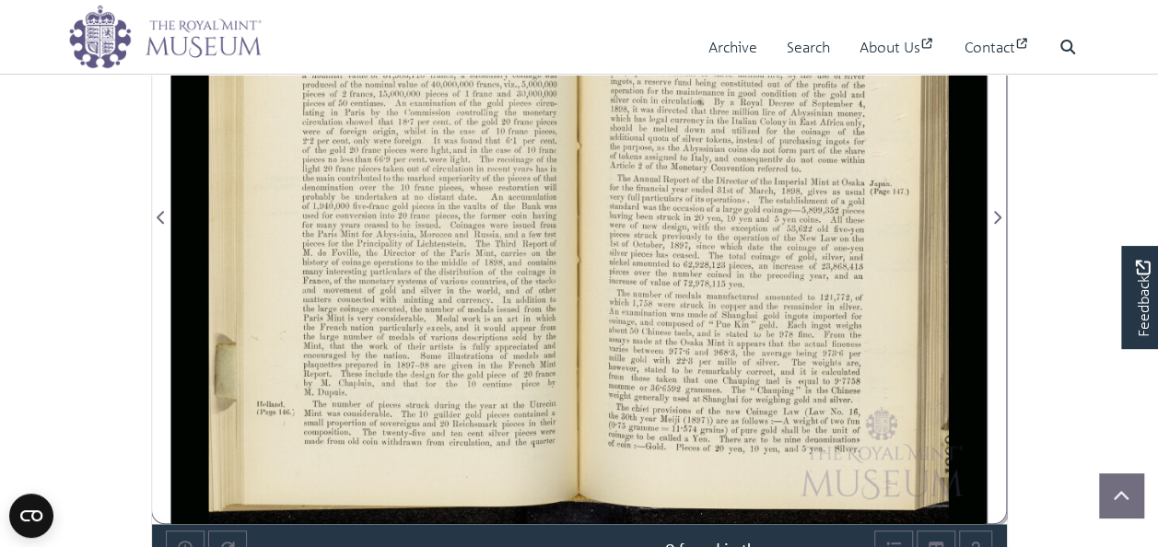
scroll to position [461, 0]
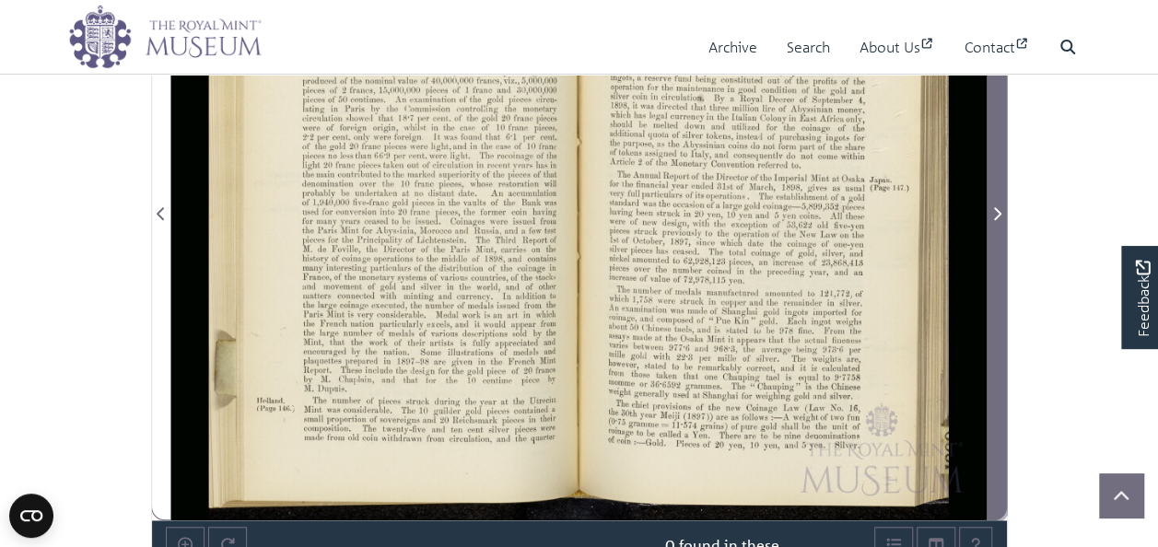
click at [998, 207] on icon "Next Page" at bounding box center [996, 213] width 9 height 15
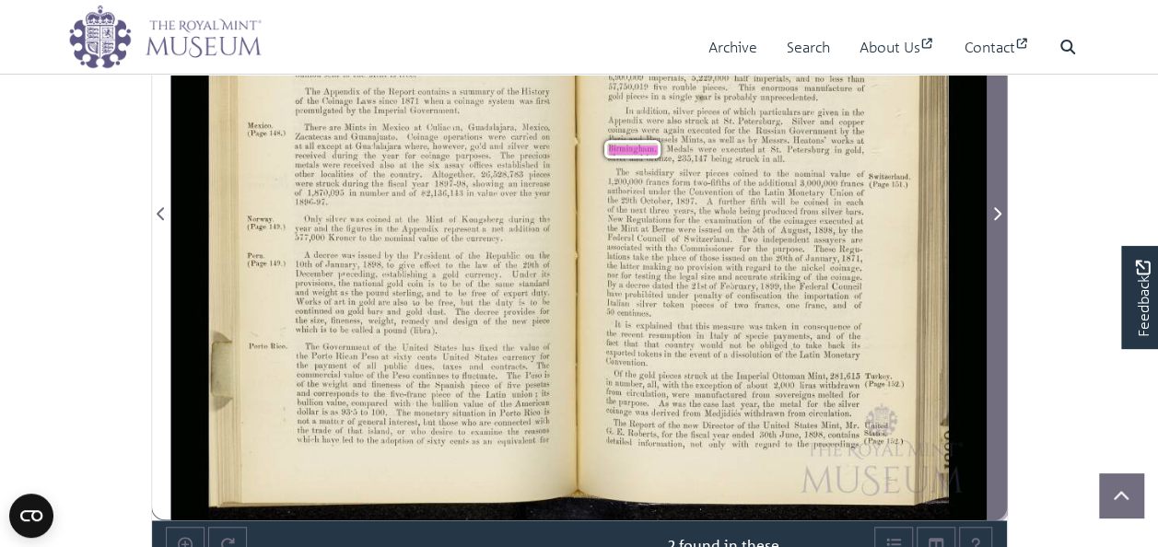
click at [997, 208] on icon "Next Page" at bounding box center [997, 213] width 7 height 13
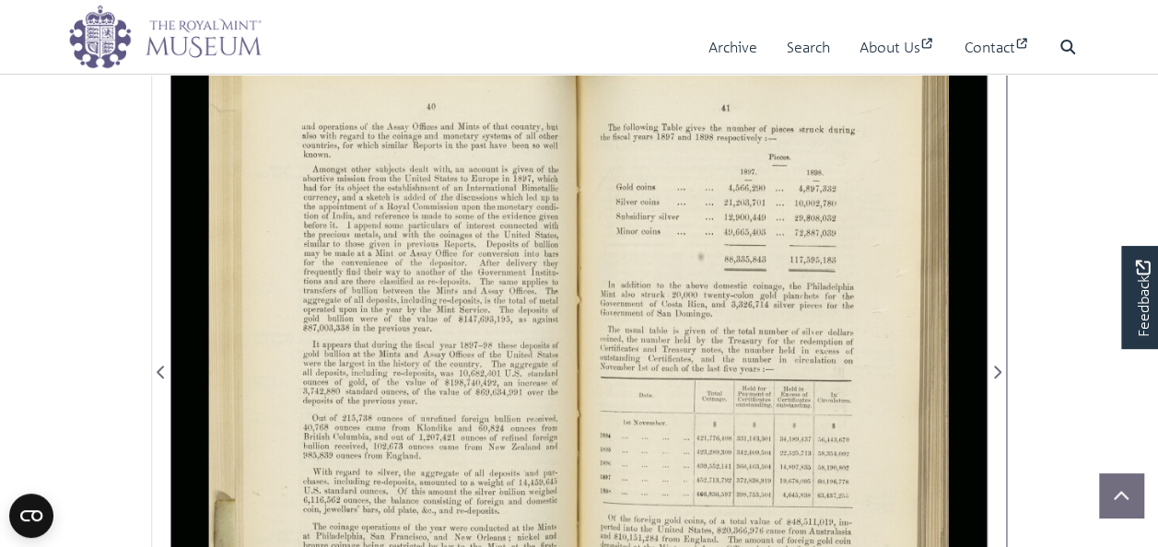
scroll to position [276, 0]
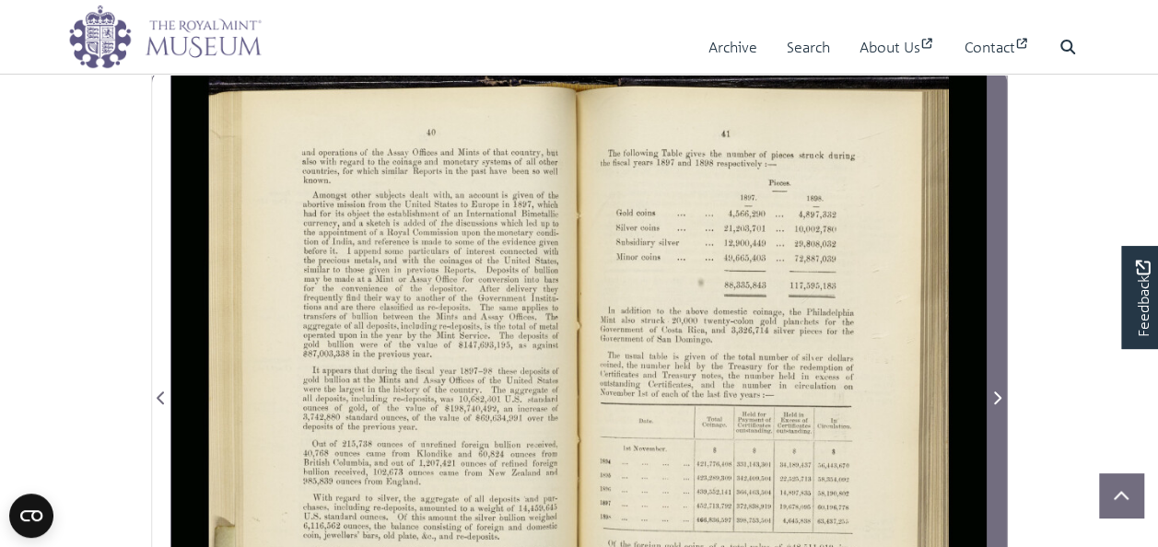
click at [999, 396] on icon "Next Page" at bounding box center [997, 398] width 7 height 13
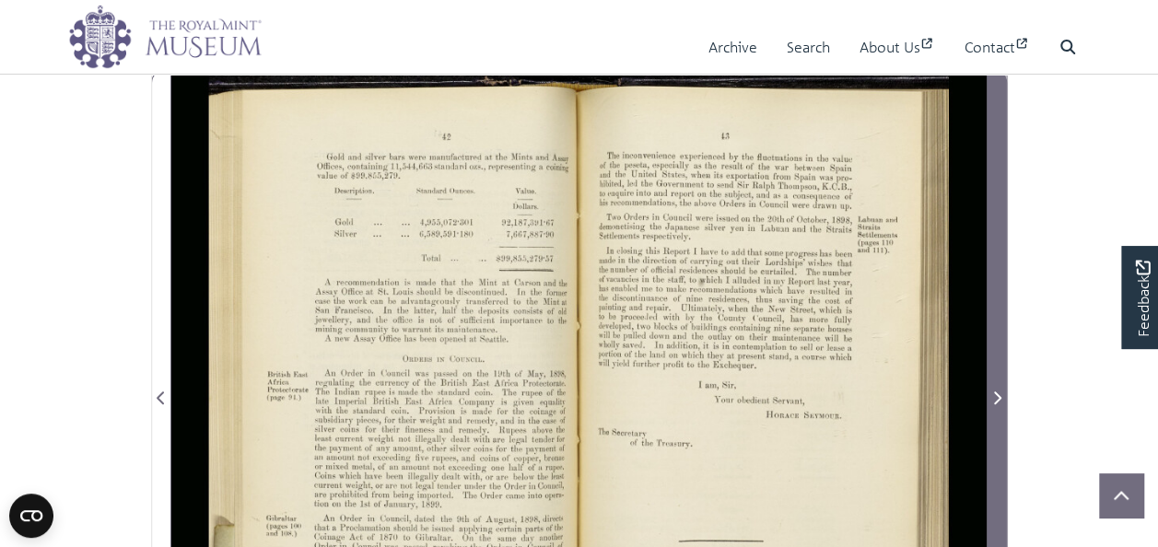
click at [994, 393] on icon "Next Page" at bounding box center [996, 398] width 9 height 15
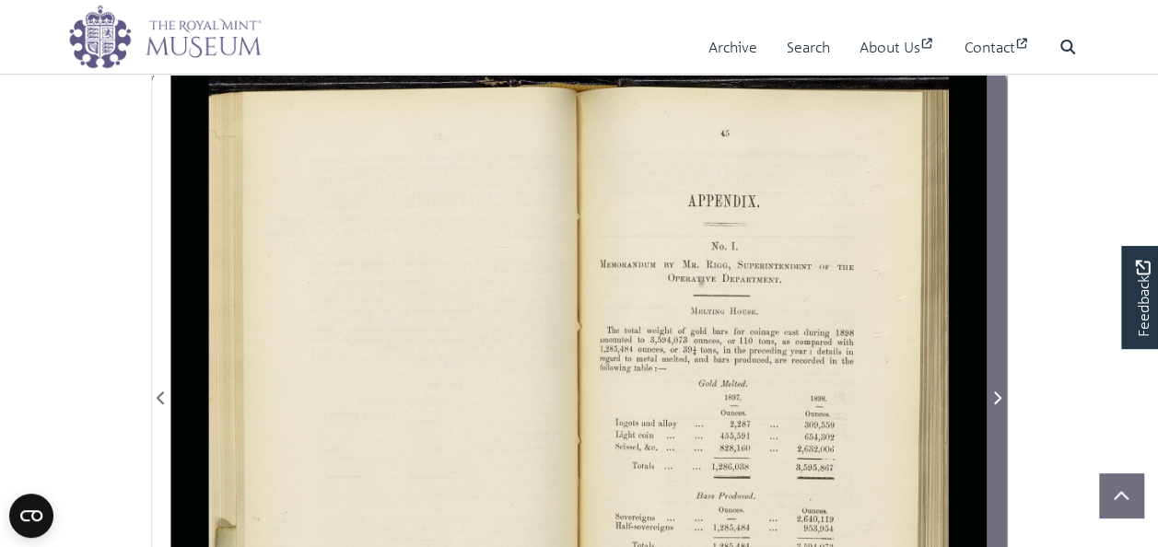
click at [995, 391] on icon "Next Page" at bounding box center [996, 398] width 9 height 15
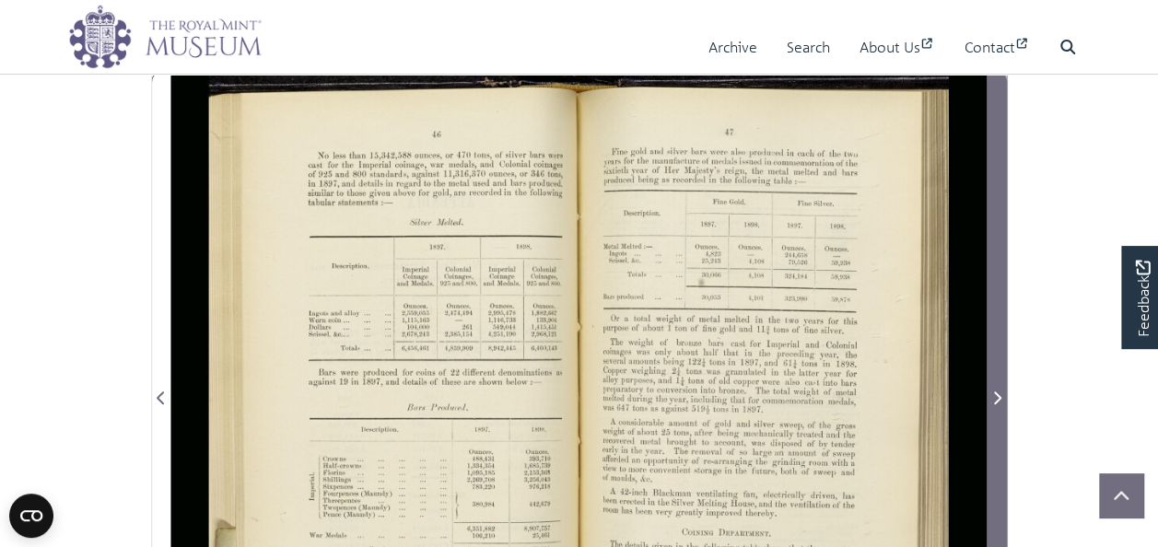
click at [997, 393] on icon "Next Page" at bounding box center [997, 398] width 7 height 13
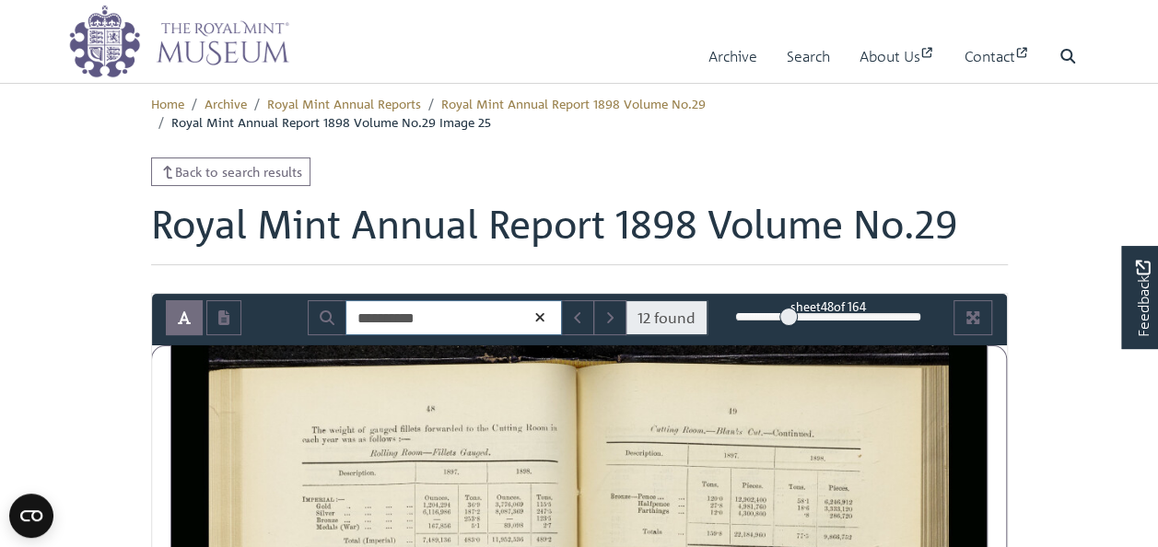
drag, startPoint x: 459, startPoint y: 319, endPoint x: 175, endPoint y: 274, distance: 287.4
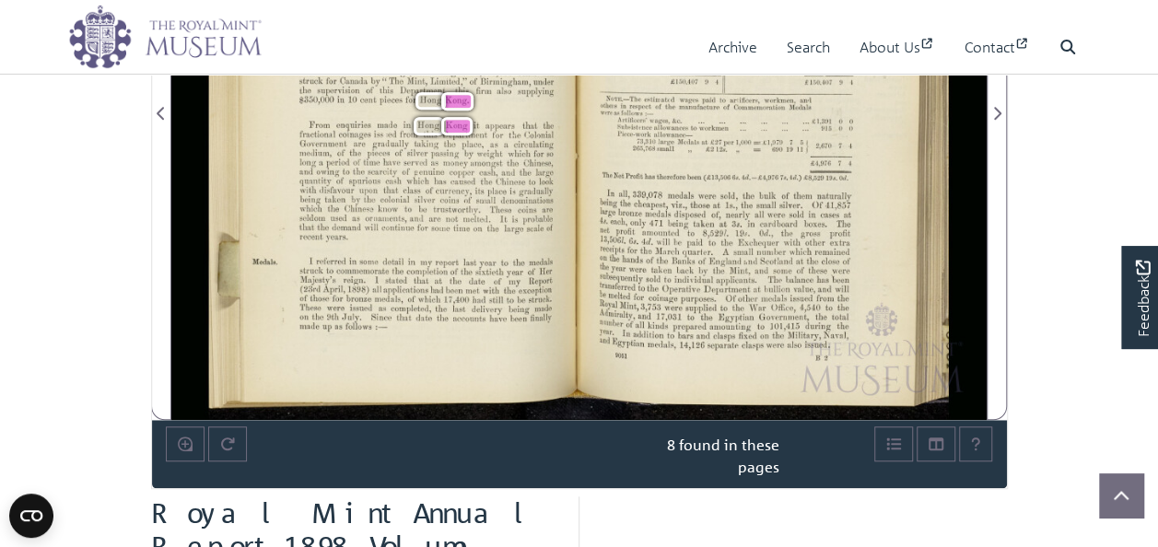
scroll to position [369, 0]
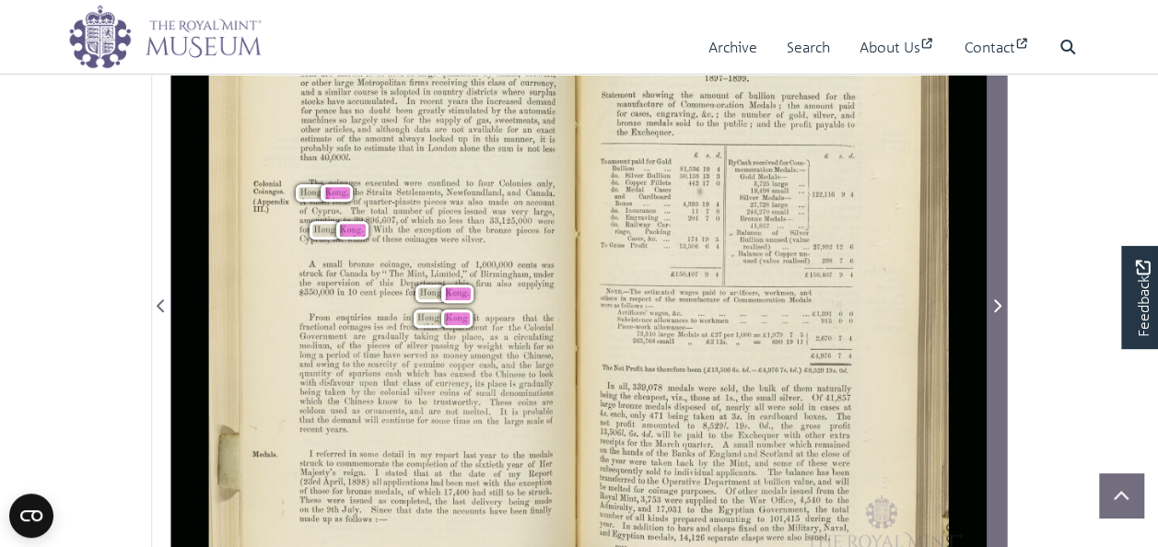
click at [997, 303] on icon "Next Page" at bounding box center [996, 306] width 9 height 15
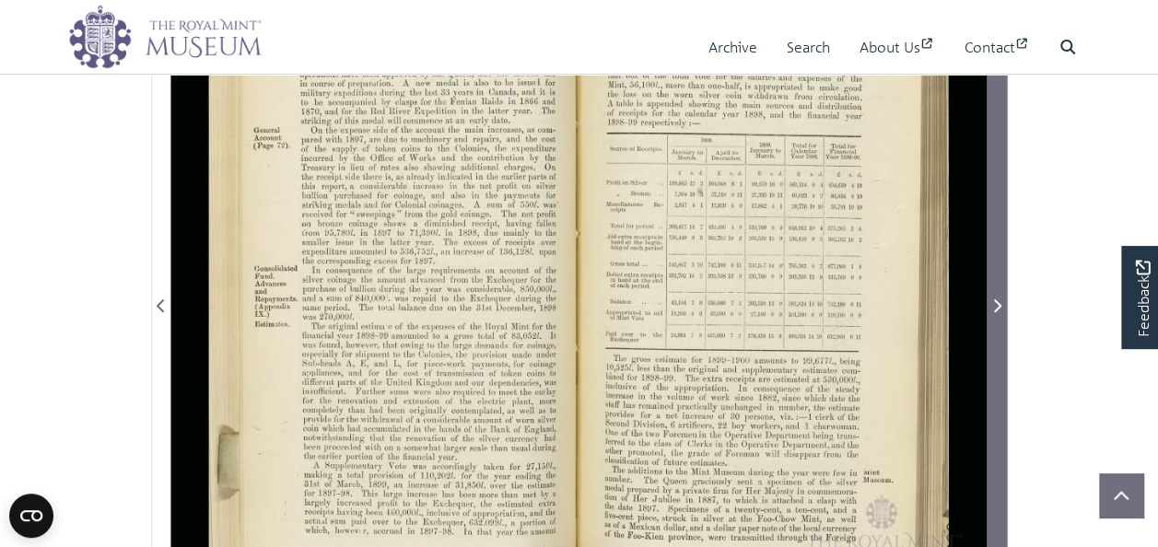
click at [997, 303] on icon "Next Page" at bounding box center [996, 306] width 9 height 15
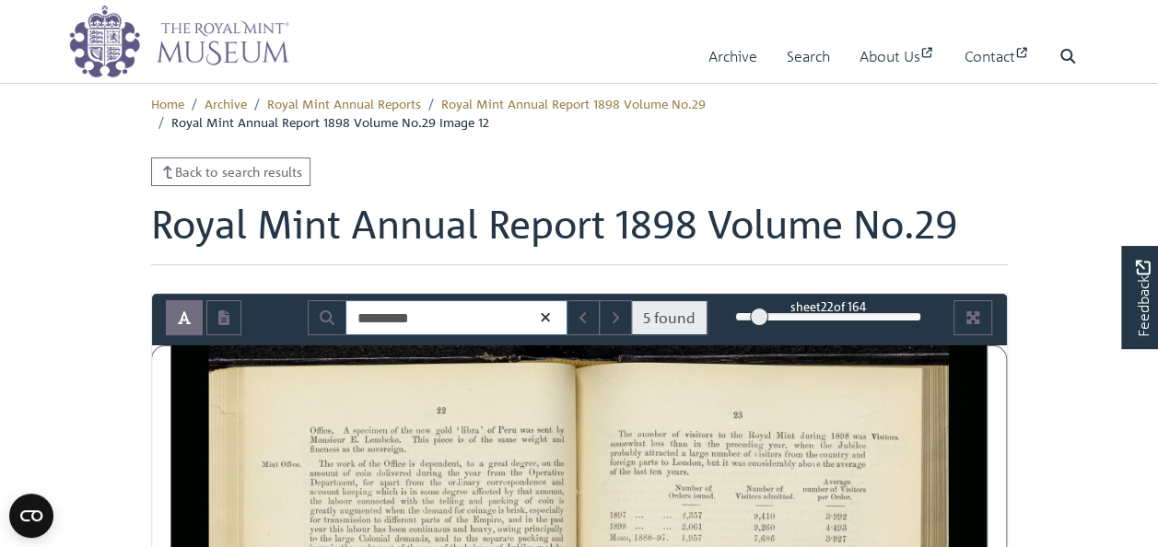
drag, startPoint x: 448, startPoint y: 322, endPoint x: 295, endPoint y: 318, distance: 153.0
click at [295, 318] on div "********* 5 found" at bounding box center [508, 317] width 428 height 35
paste input "*"
type input "**********"
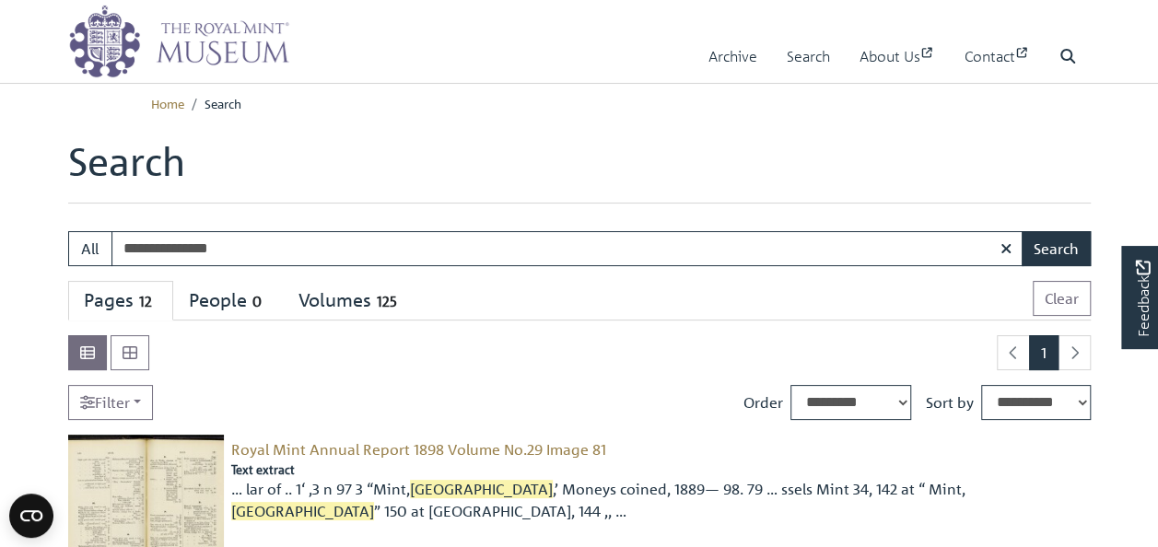
drag, startPoint x: 248, startPoint y: 245, endPoint x: 57, endPoint y: 240, distance: 190.8
click at [57, 240] on div "**********" at bounding box center [579, 248] width 1050 height 35
type input "**********"
click at [1045, 248] on button "Search" at bounding box center [1056, 248] width 69 height 35
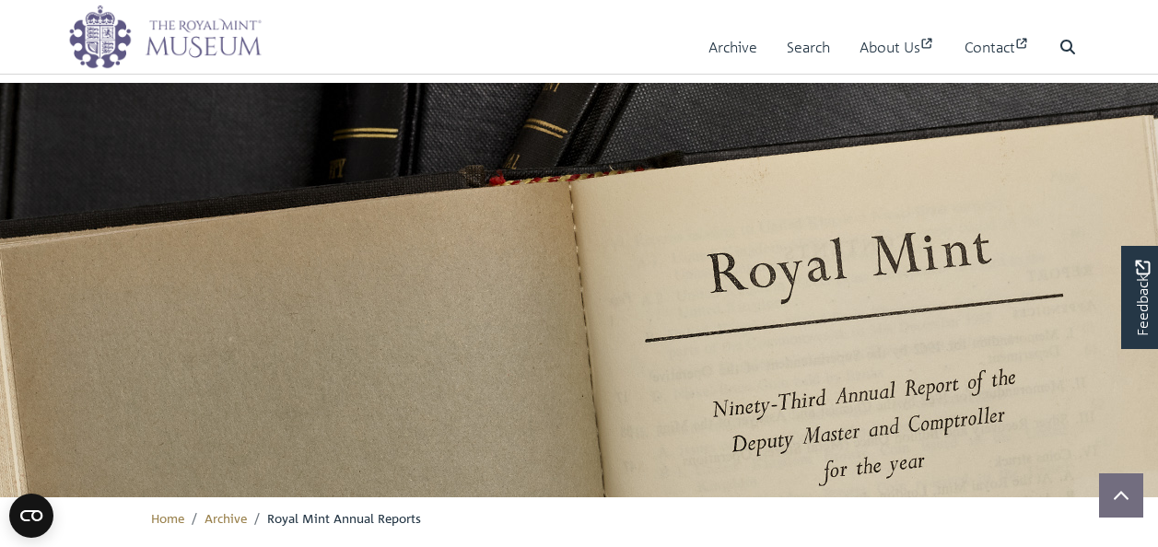
scroll to position [559, 0]
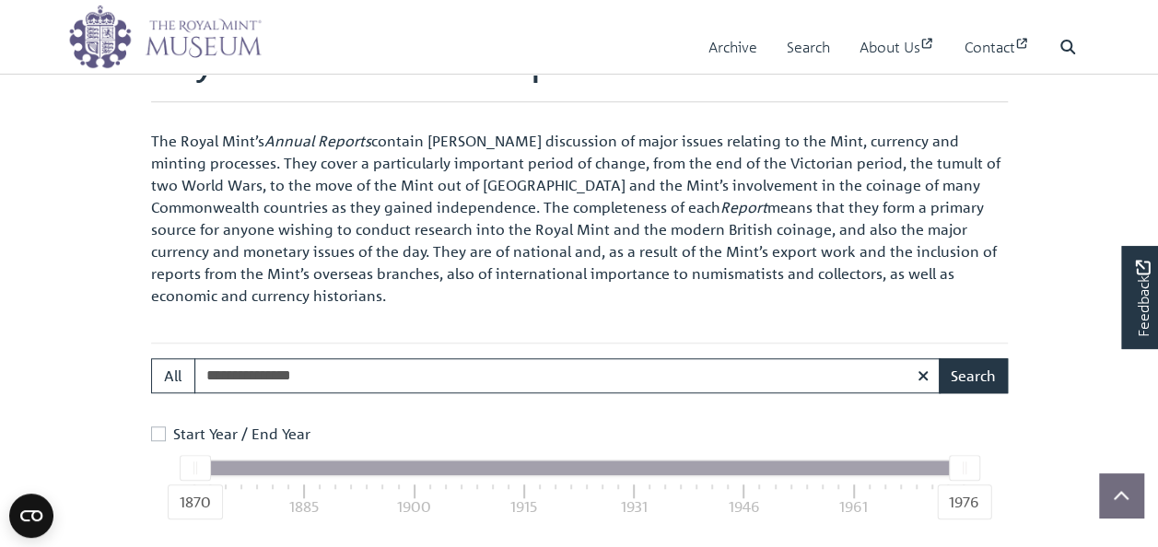
drag, startPoint x: 338, startPoint y: 375, endPoint x: 131, endPoint y: 372, distance: 207.3
type input "**********"
drag, startPoint x: 198, startPoint y: 468, endPoint x: 269, endPoint y: 467, distance: 71.0
click at [269, 467] on div "1870 1976" at bounding box center [578, 468] width 769 height 15
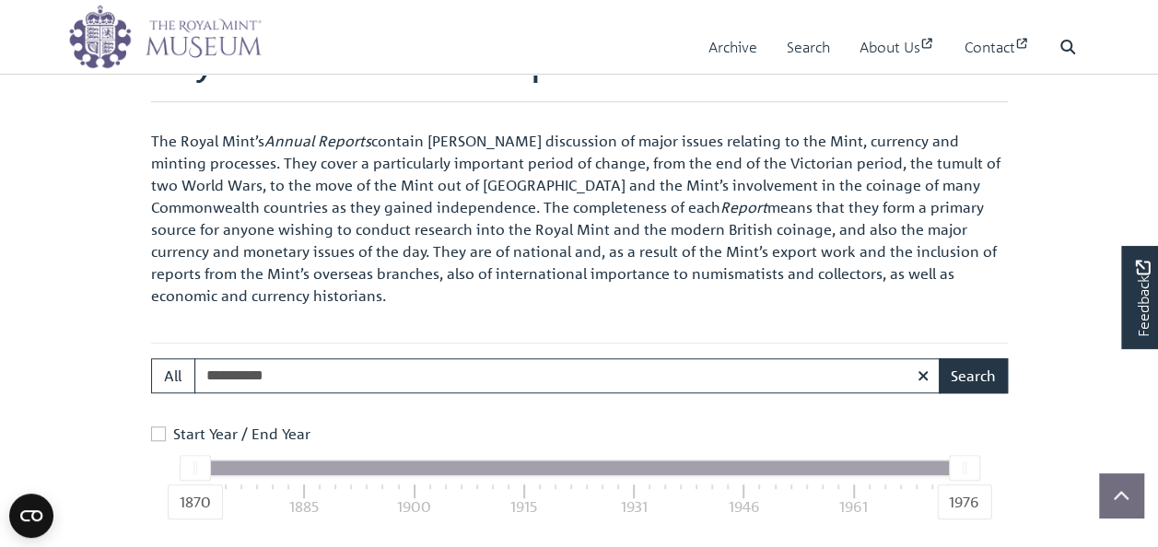
click at [966, 464] on div at bounding box center [963, 468] width 29 height 24
drag, startPoint x: 185, startPoint y: 466, endPoint x: 352, endPoint y: 232, distance: 287.4
click at [434, 441] on div "Start Year / End Year 1870 1976 1870 1885 1900 1915 1931 1946 1961 1976" at bounding box center [580, 474] width 866 height 103
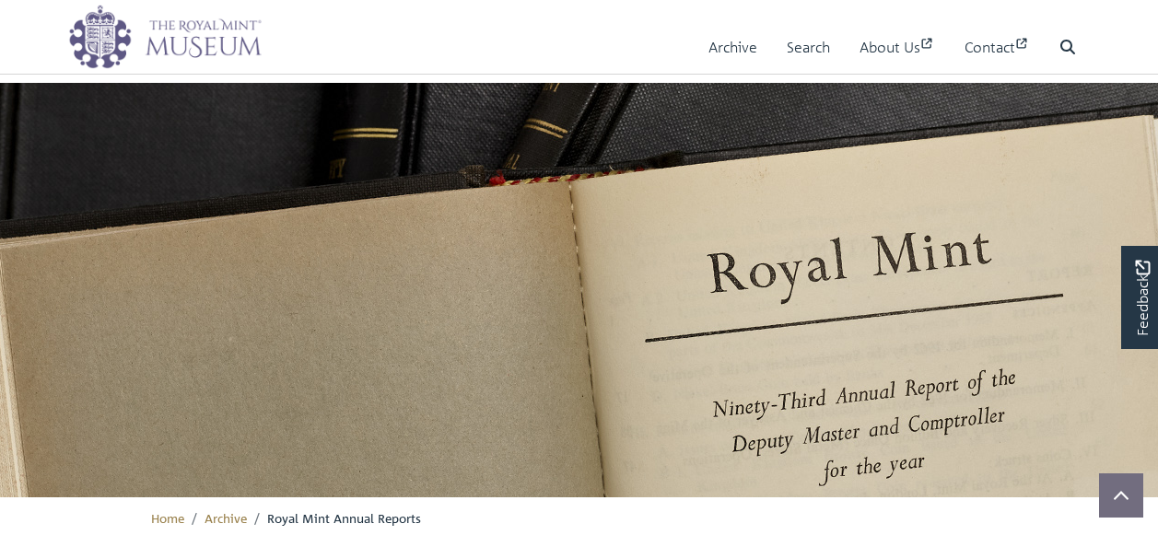
scroll to position [559, 0]
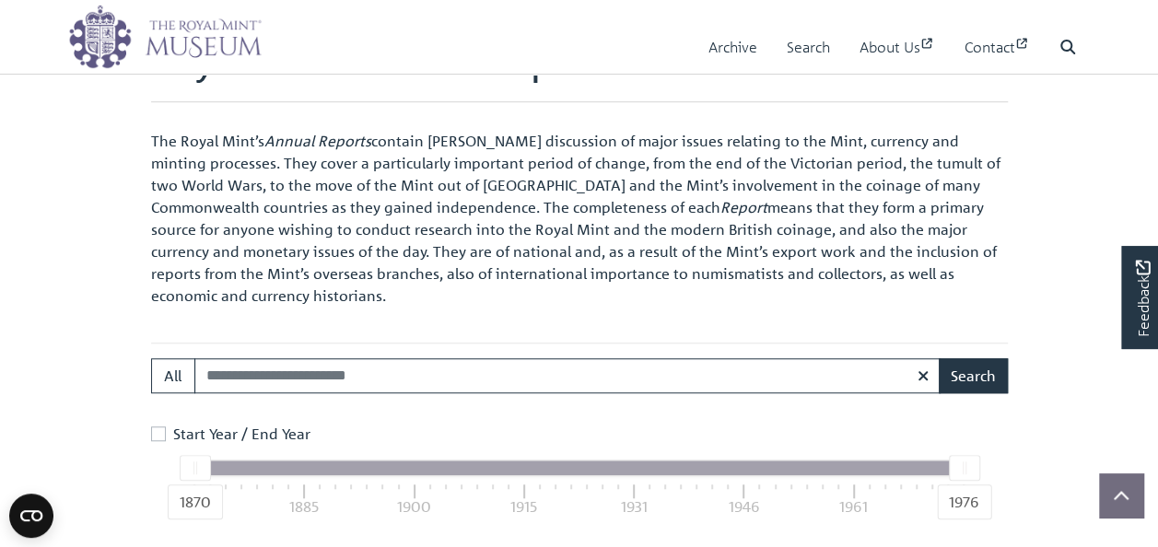
click at [173, 432] on label "Start Year / End Year" at bounding box center [241, 434] width 137 height 22
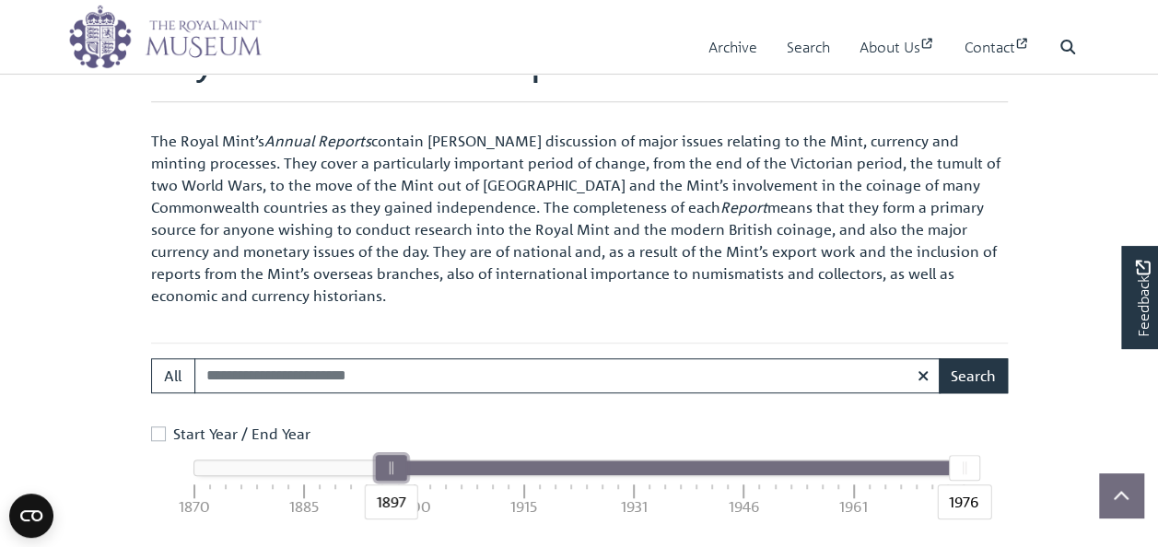
drag, startPoint x: 194, startPoint y: 468, endPoint x: 391, endPoint y: 478, distance: 196.5
click at [391, 478] on div "1897" at bounding box center [390, 468] width 31 height 26
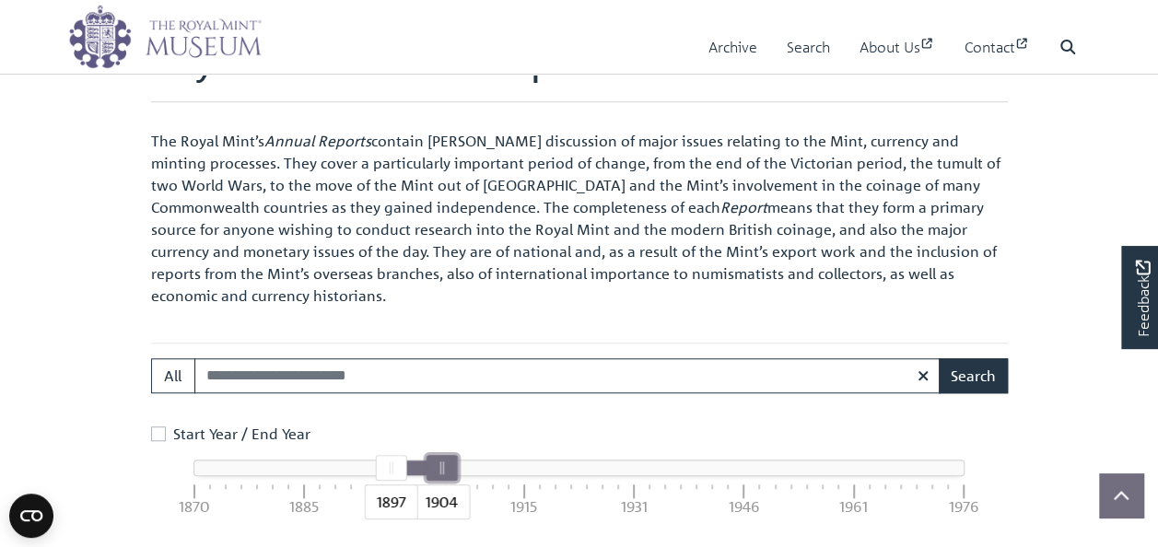
drag, startPoint x: 958, startPoint y: 466, endPoint x: 433, endPoint y: 468, distance: 525.2
click at [433, 468] on div at bounding box center [441, 468] width 29 height 24
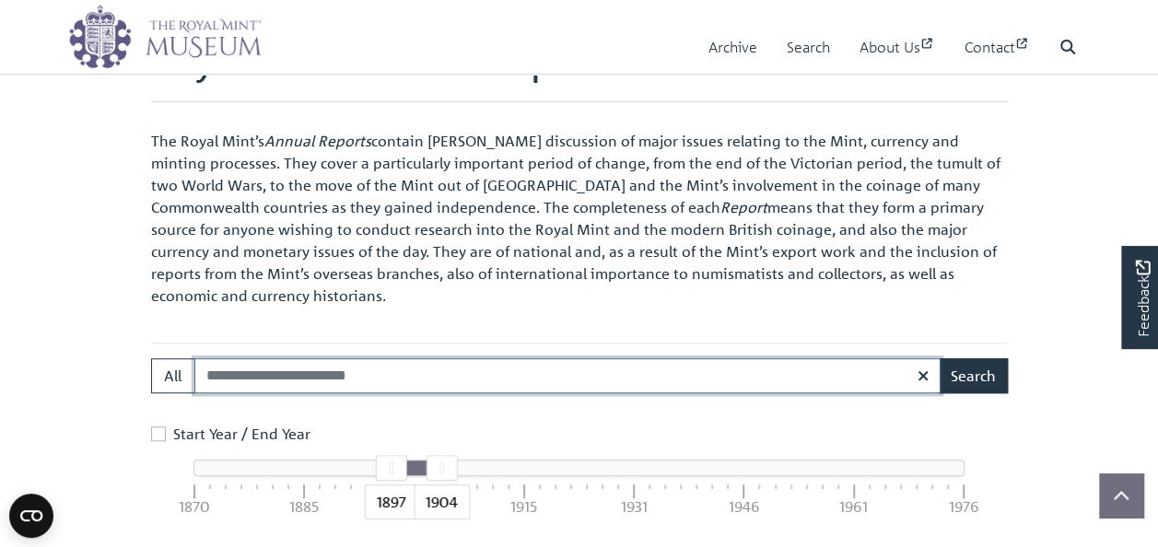
click at [350, 383] on input "Search:" at bounding box center [567, 375] width 746 height 35
paste input "**********"
type input "**********"
click at [939, 358] on button "Search" at bounding box center [973, 375] width 69 height 35
